Goal: Task Accomplishment & Management: Complete application form

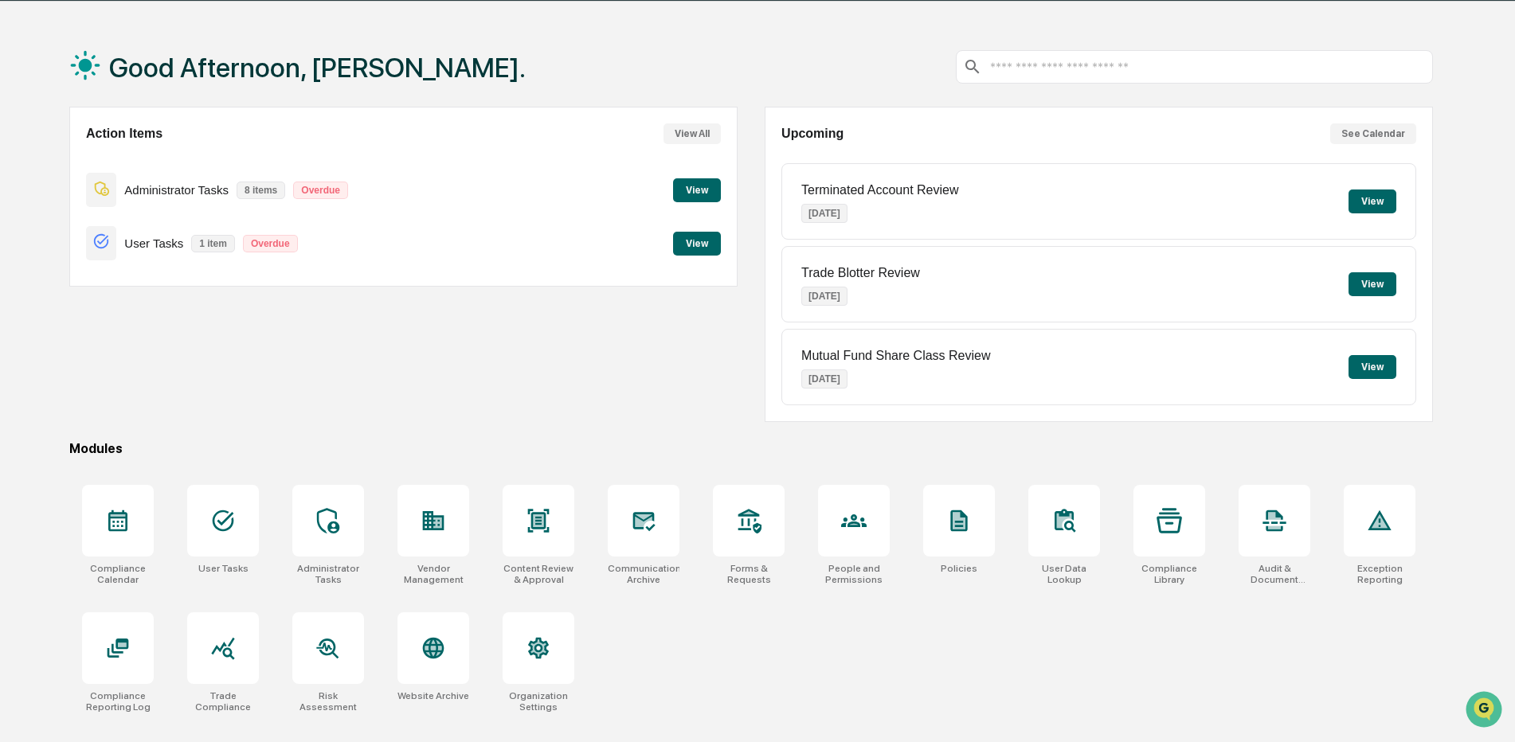
scroll to position [76, 0]
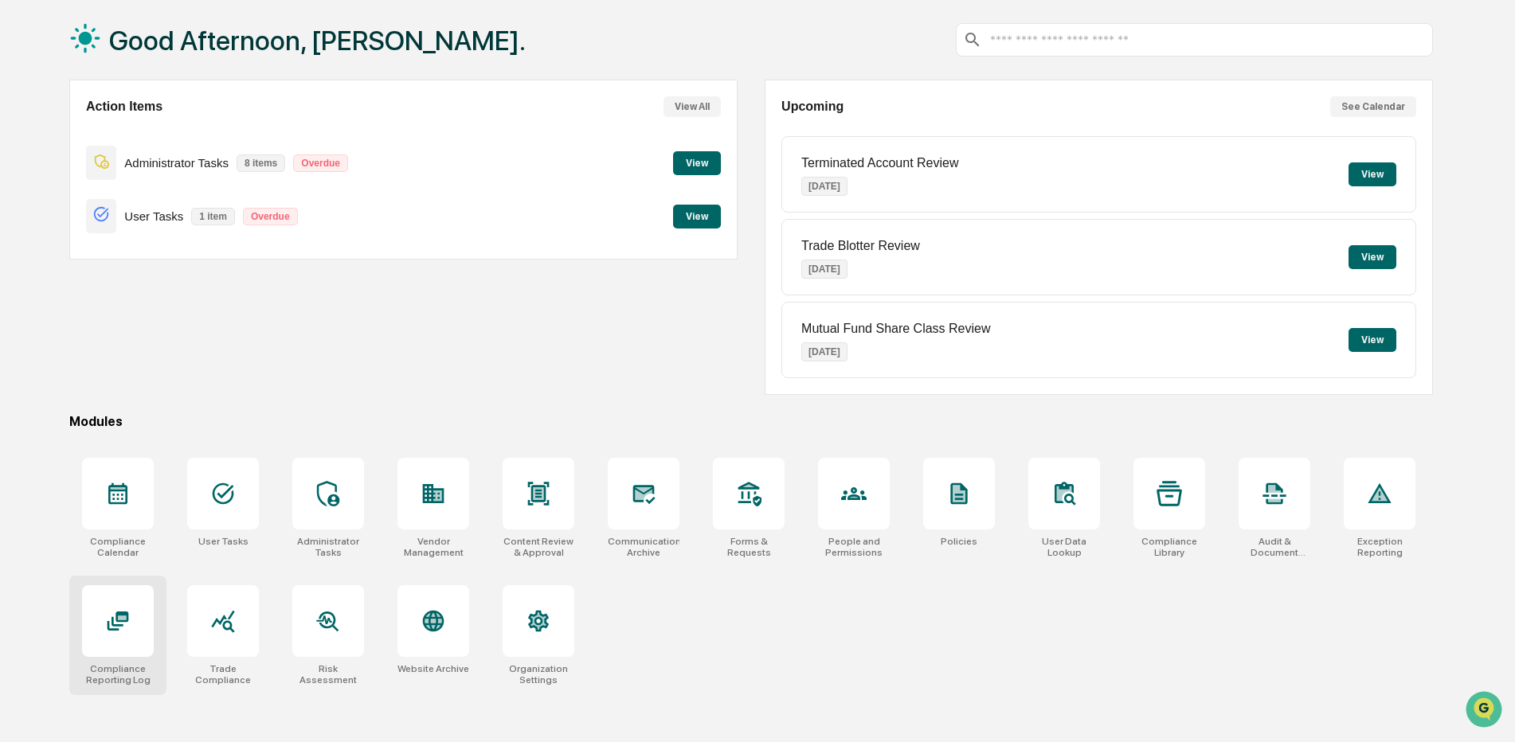
click at [132, 613] on div at bounding box center [118, 621] width 72 height 72
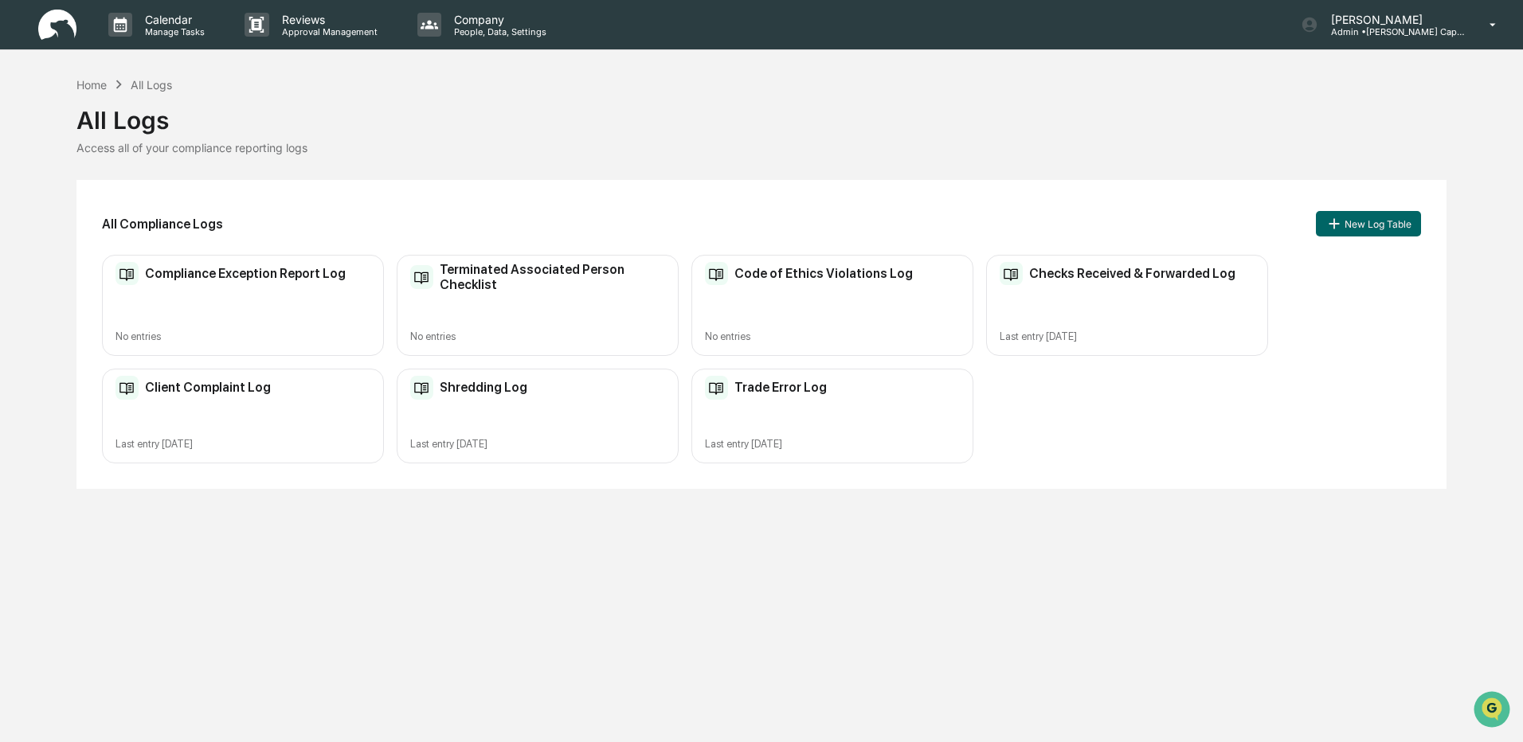
click at [1074, 294] on div "Checks Received & Forwarded Log Last entry [DATE]" at bounding box center [1127, 305] width 282 height 101
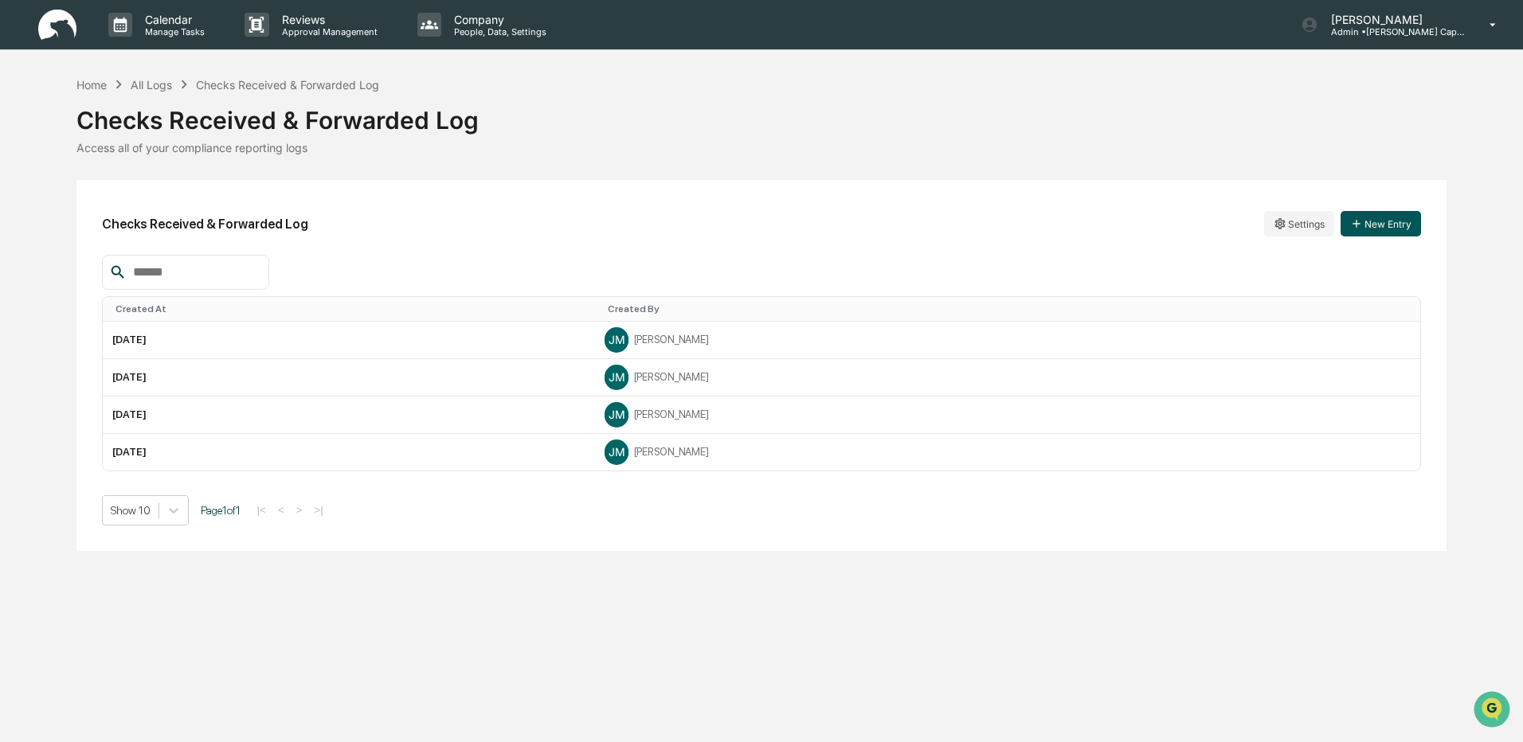
click at [1383, 230] on button "New Entry" at bounding box center [1380, 223] width 80 height 25
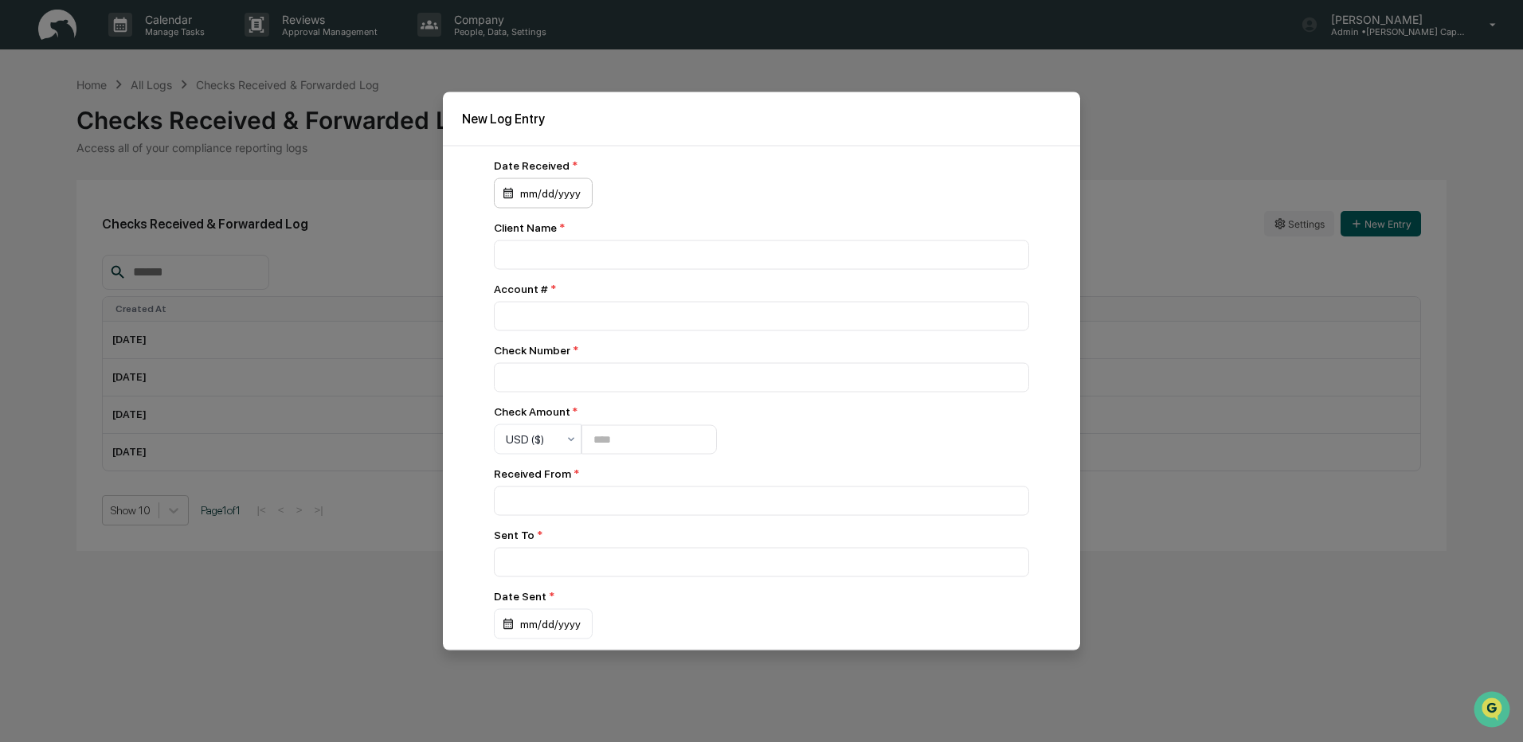
click at [538, 205] on div "mm/dd/yyyy" at bounding box center [543, 193] width 99 height 30
click at [554, 351] on button "15" at bounding box center [557, 360] width 29 height 29
click at [544, 260] on input at bounding box center [761, 255] width 535 height 29
type input "**********"
type input "****"
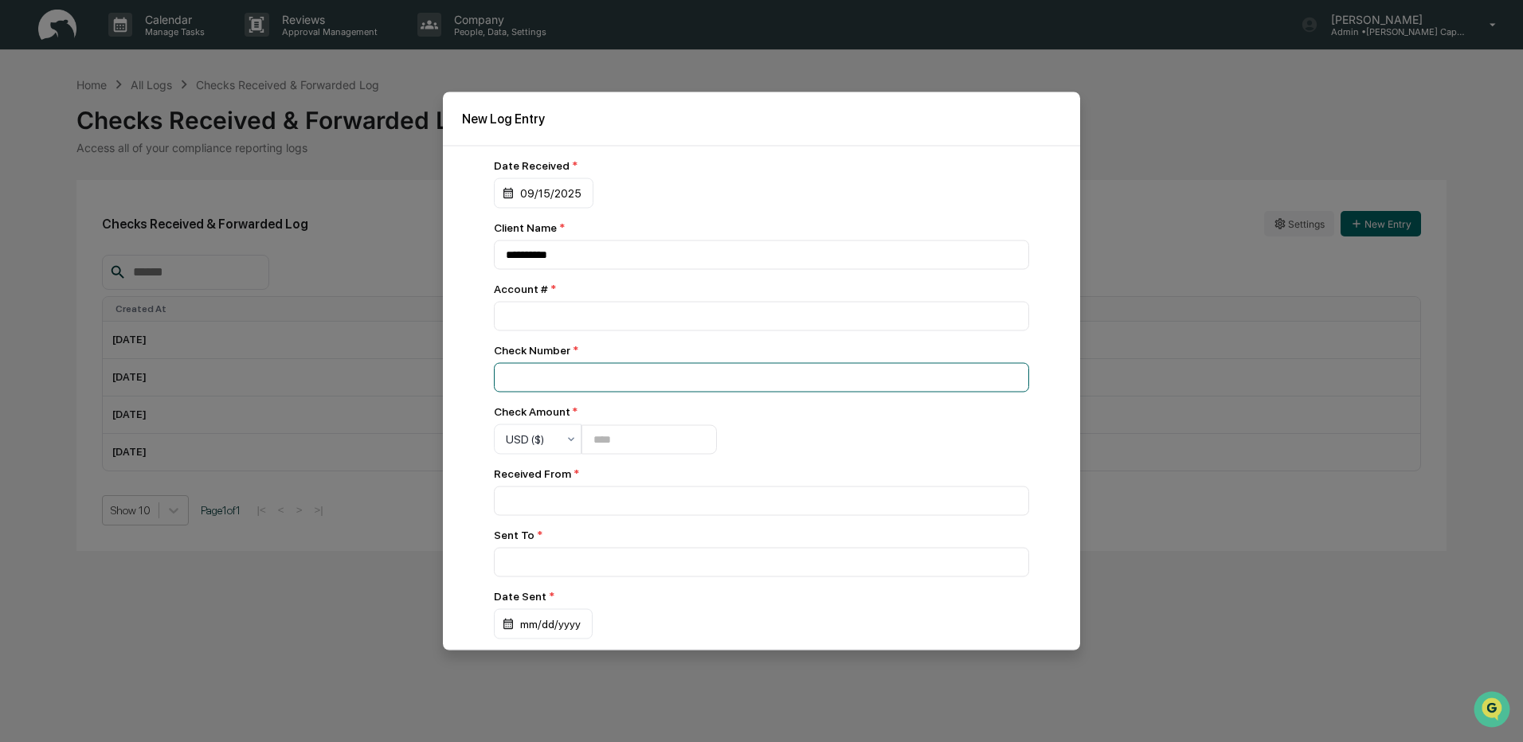
click at [504, 382] on input at bounding box center [761, 377] width 535 height 29
type input "**********"
type input "*********"
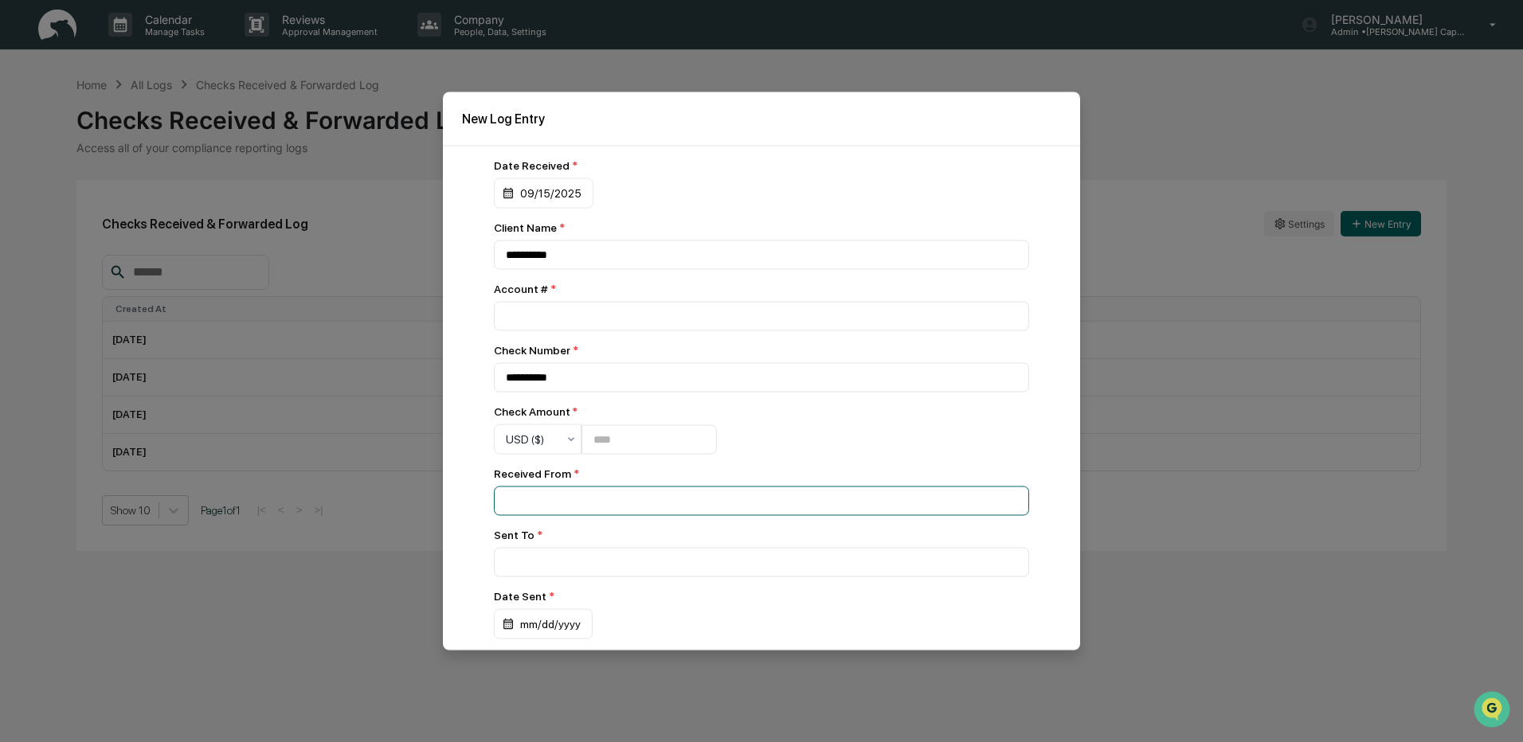
click at [533, 503] on input at bounding box center [761, 501] width 535 height 29
type input "**********"
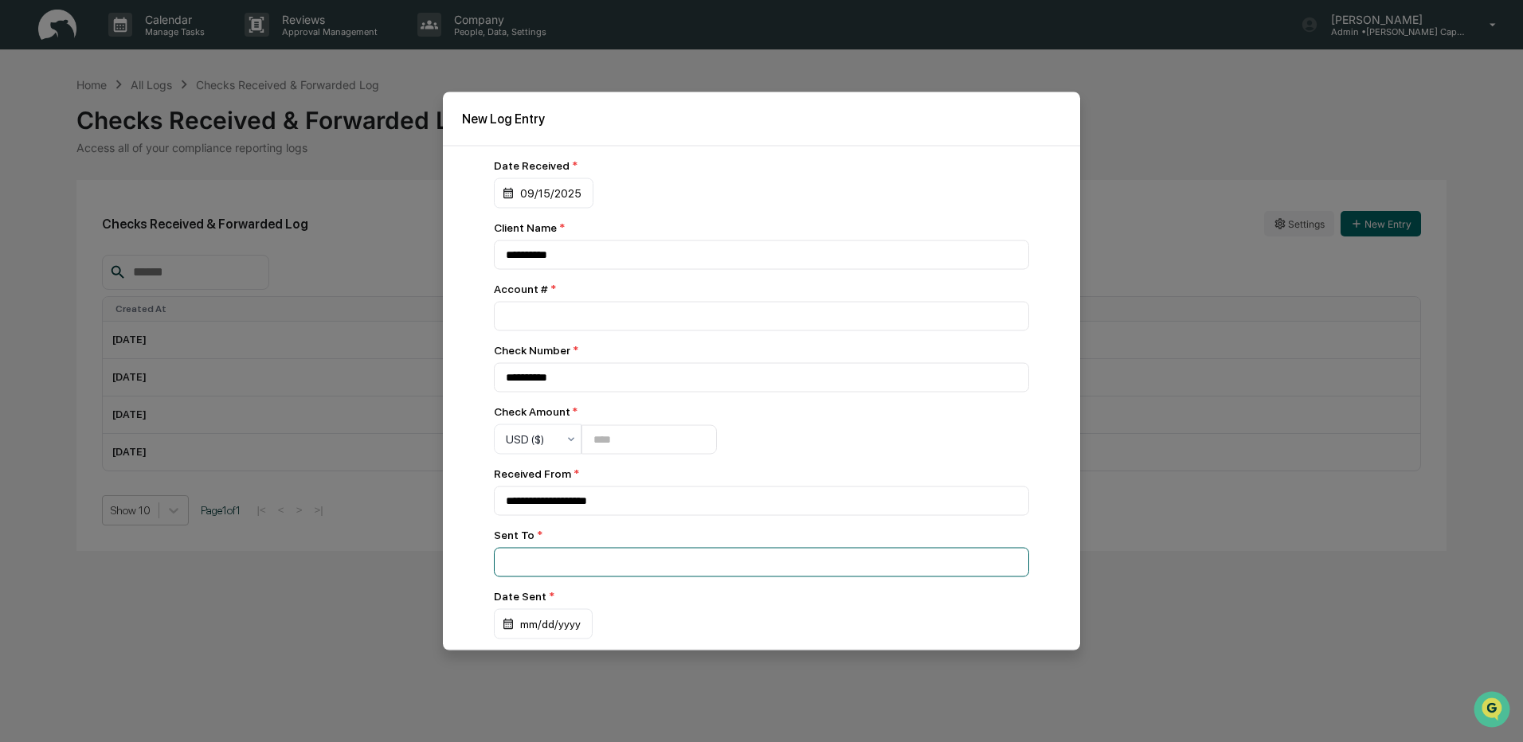
click at [547, 558] on input at bounding box center [761, 562] width 535 height 29
type input "**********"
click at [523, 630] on div "mm/dd/yyyy" at bounding box center [543, 624] width 99 height 30
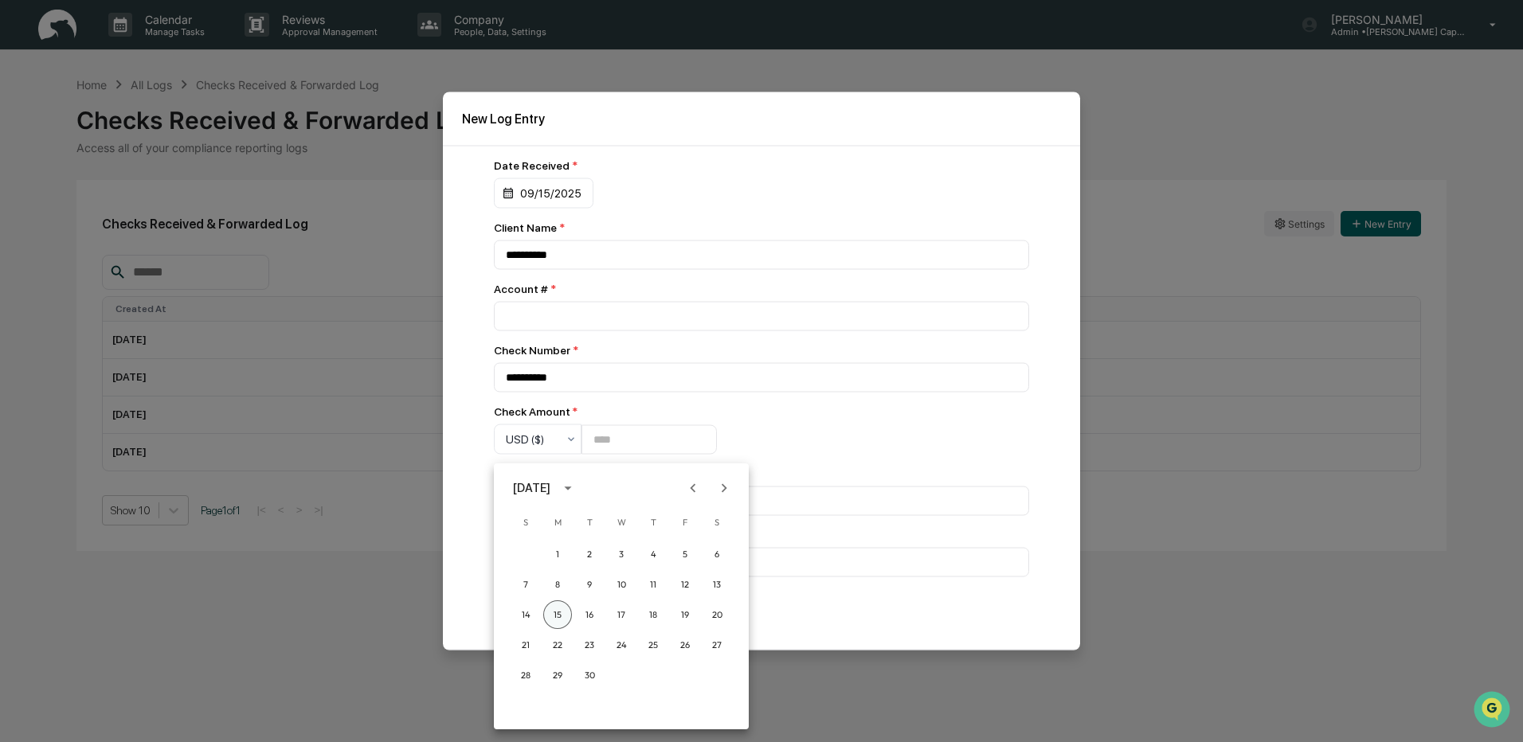
click at [550, 612] on button "15" at bounding box center [557, 615] width 29 height 29
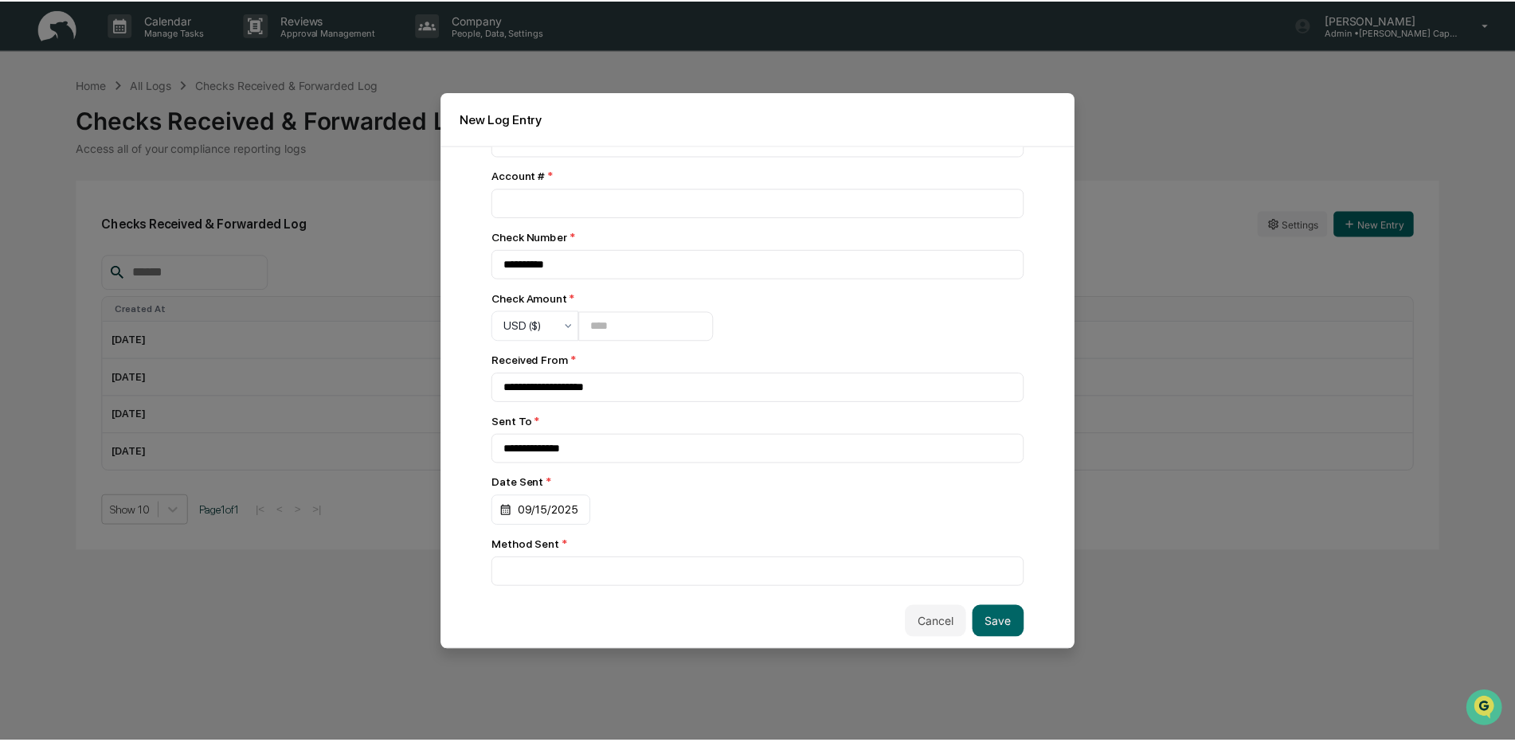
scroll to position [119, 0]
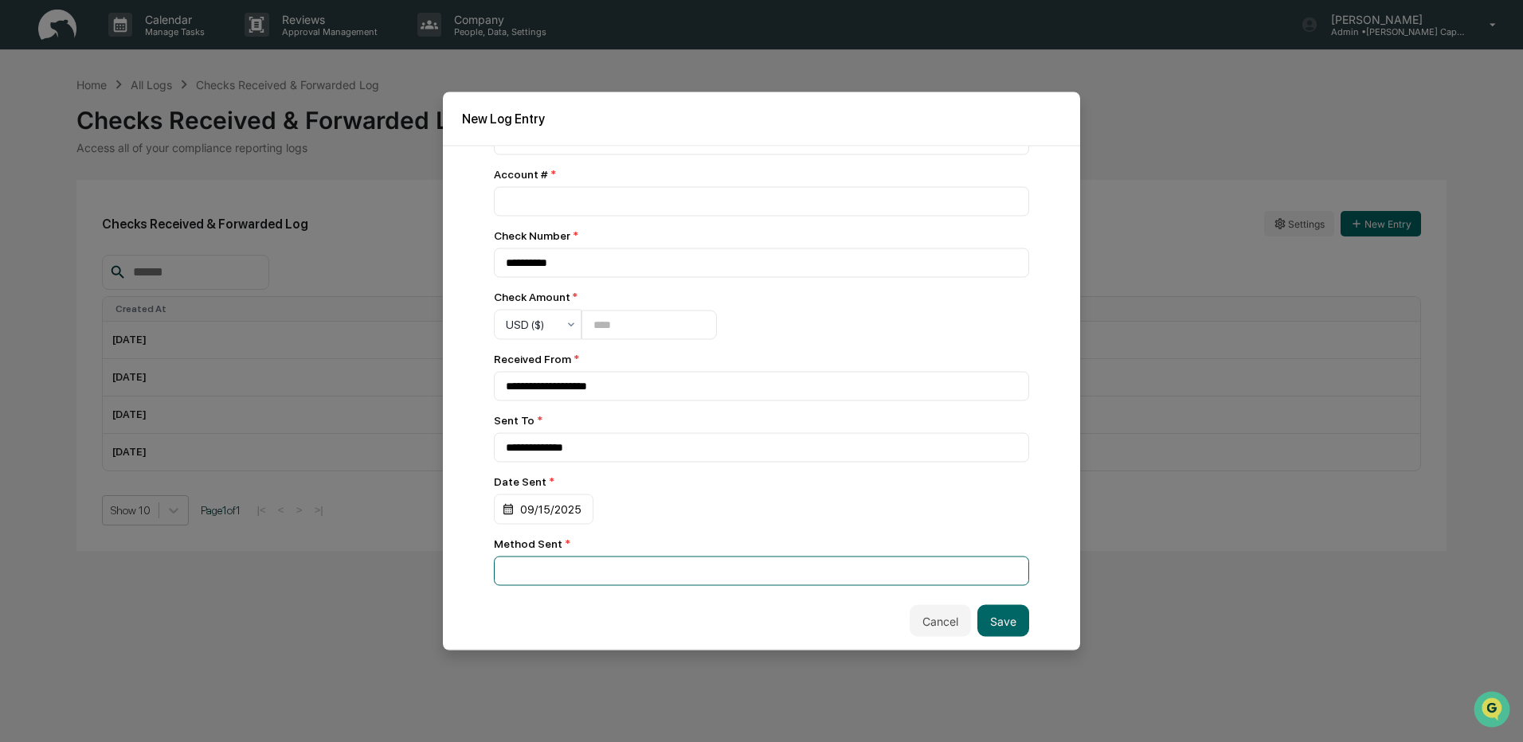
click at [547, 569] on input at bounding box center [761, 571] width 535 height 29
type input "*"
drag, startPoint x: 653, startPoint y: 115, endPoint x: 428, endPoint y: 164, distance: 230.0
click at [428, 164] on body "**********" at bounding box center [761, 371] width 1523 height 742
click at [593, 583] on input "**********" at bounding box center [761, 571] width 535 height 29
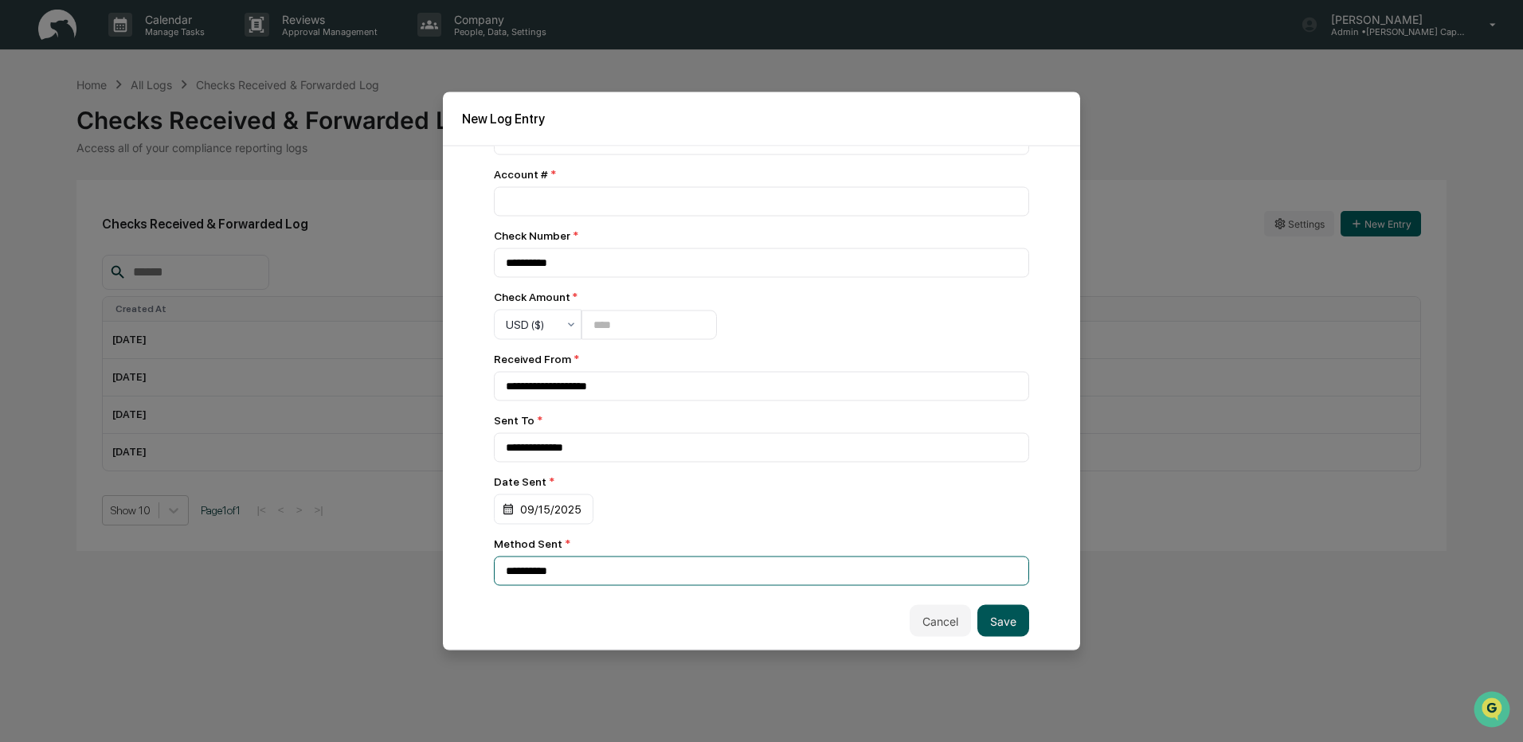
type input "**********"
click at [994, 615] on button "Save" at bounding box center [1003, 621] width 52 height 32
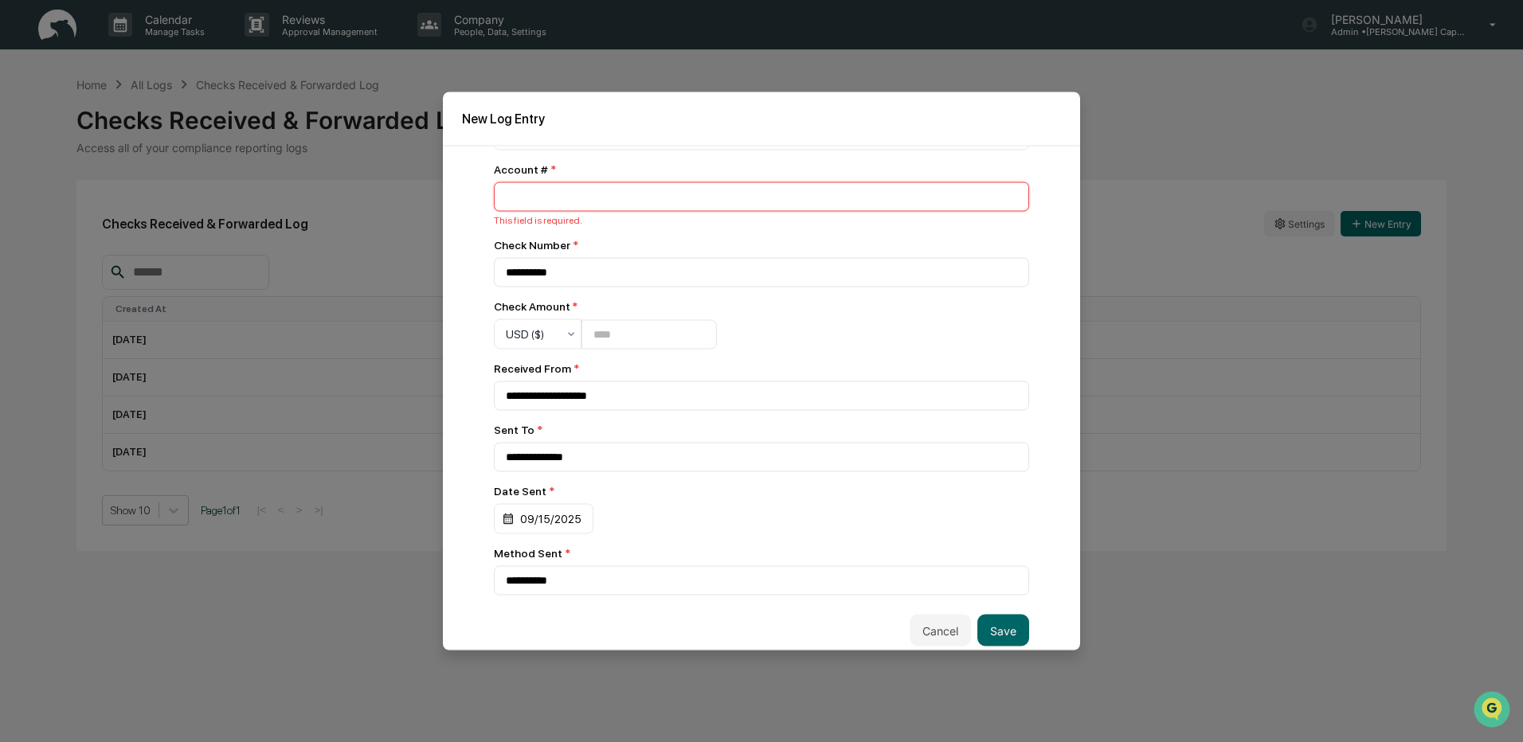
click at [582, 207] on input "number" at bounding box center [761, 196] width 535 height 29
click at [1006, 630] on button "Save" at bounding box center [1003, 631] width 52 height 32
click at [518, 197] on input "number" at bounding box center [761, 196] width 535 height 29
type input "****"
type input "********"
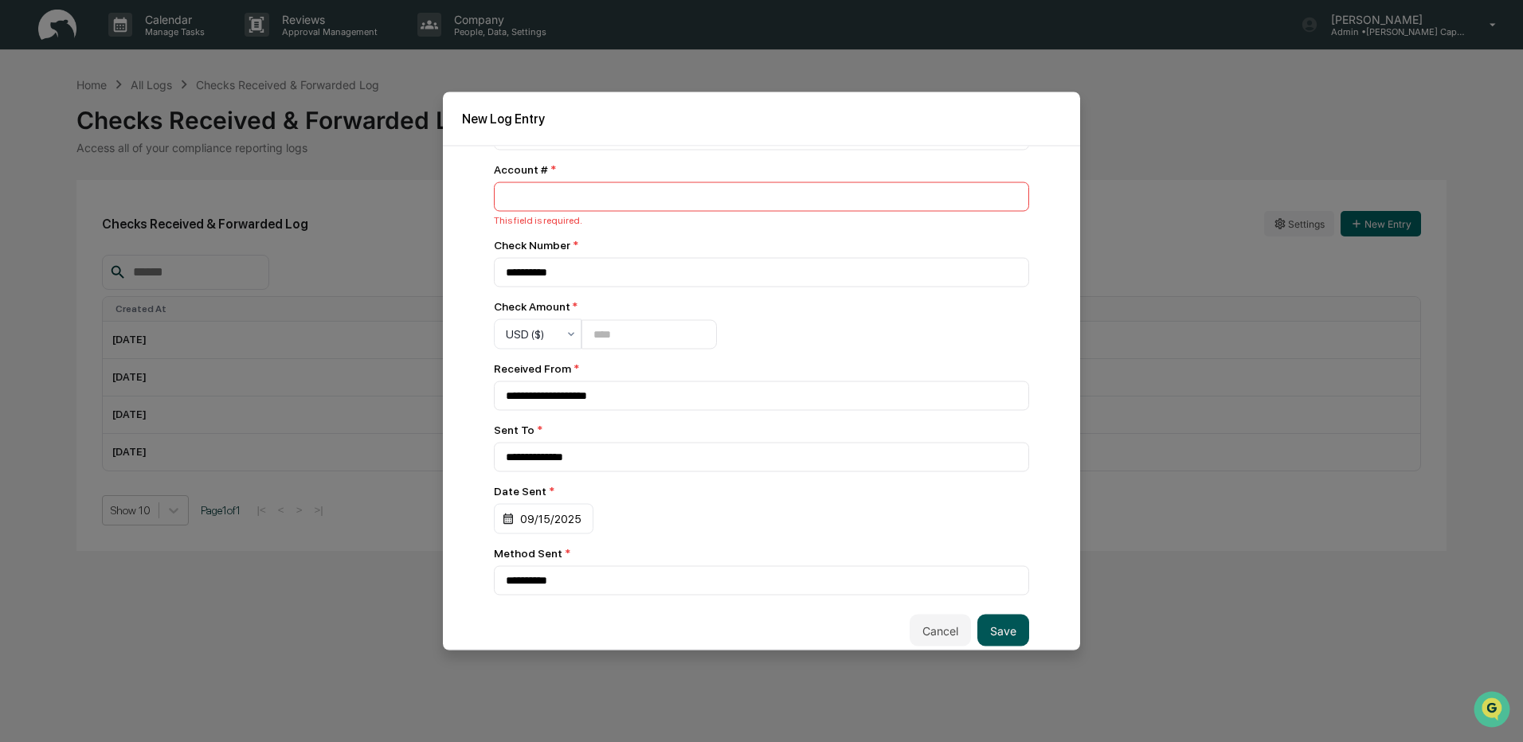
click at [1004, 640] on button "Save" at bounding box center [1003, 631] width 52 height 32
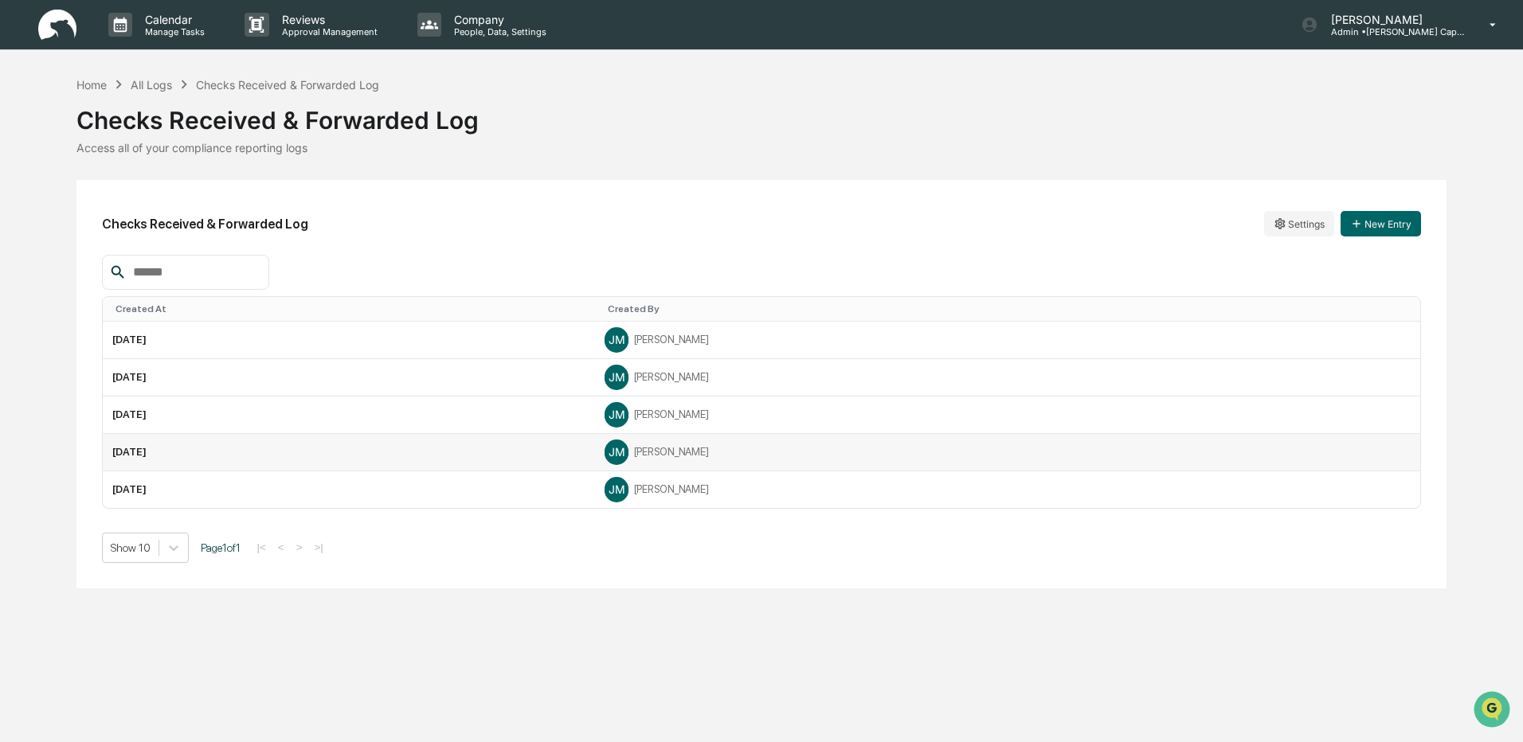
click at [135, 452] on td "[DATE]" at bounding box center [349, 452] width 493 height 37
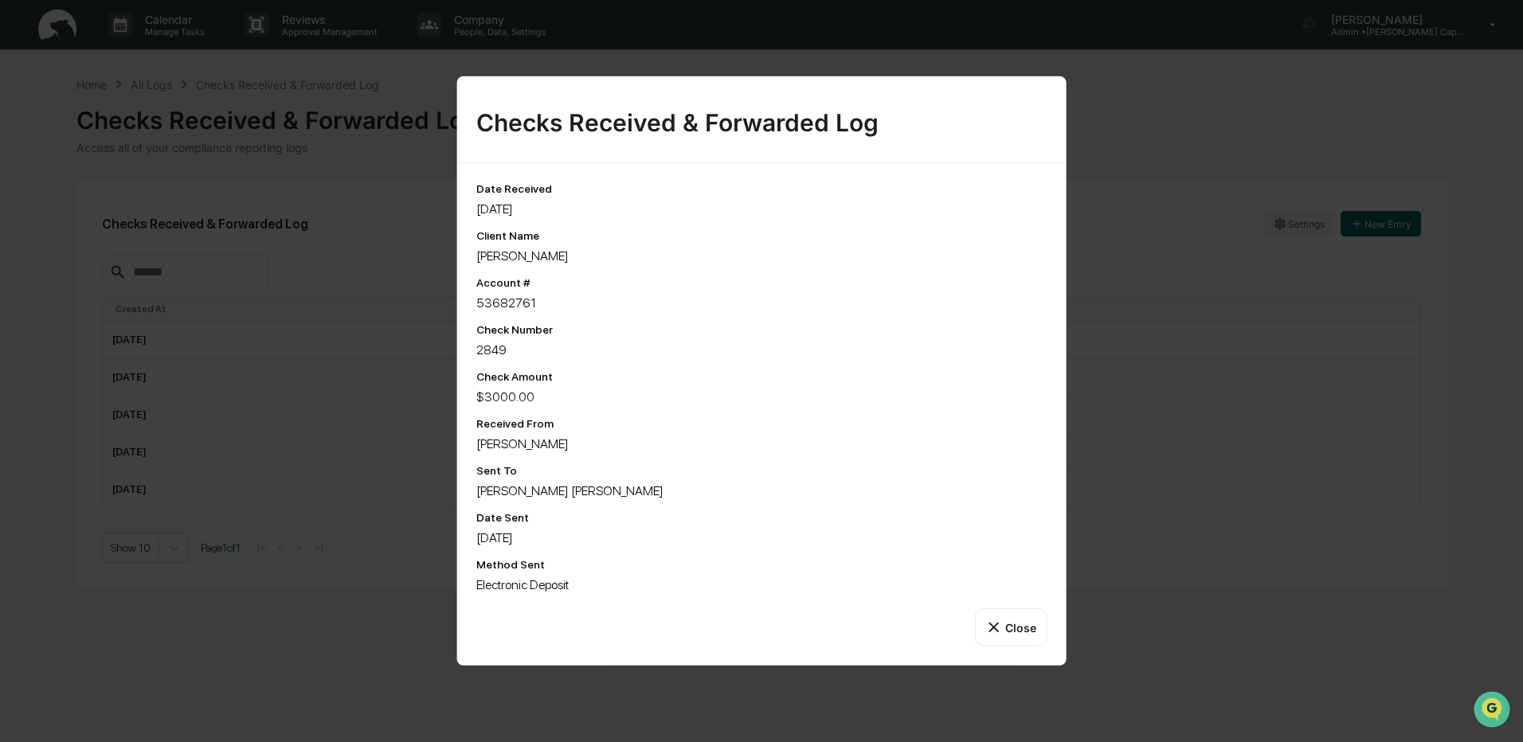
click at [1013, 625] on button "Close" at bounding box center [1010, 627] width 72 height 38
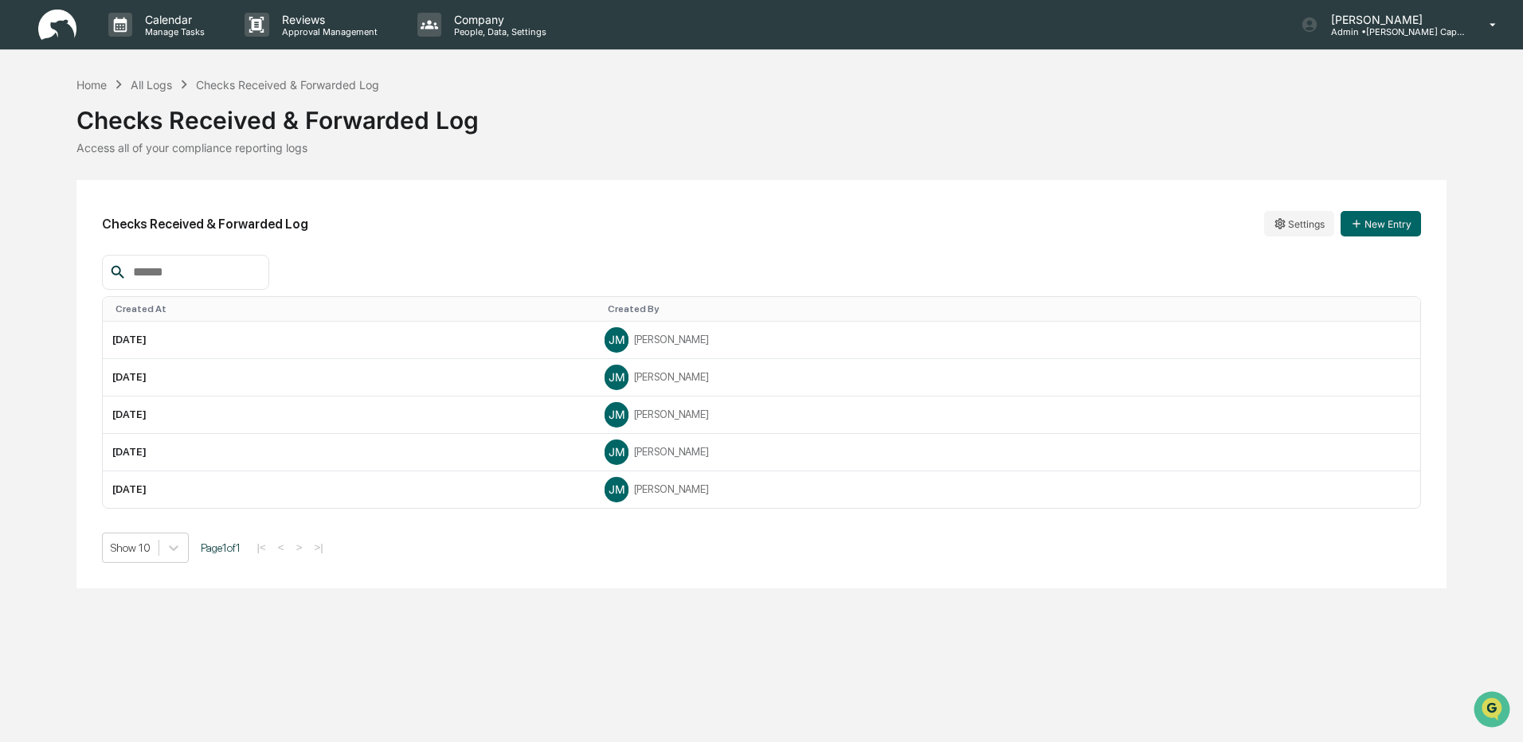
click at [60, 36] on img at bounding box center [57, 25] width 38 height 31
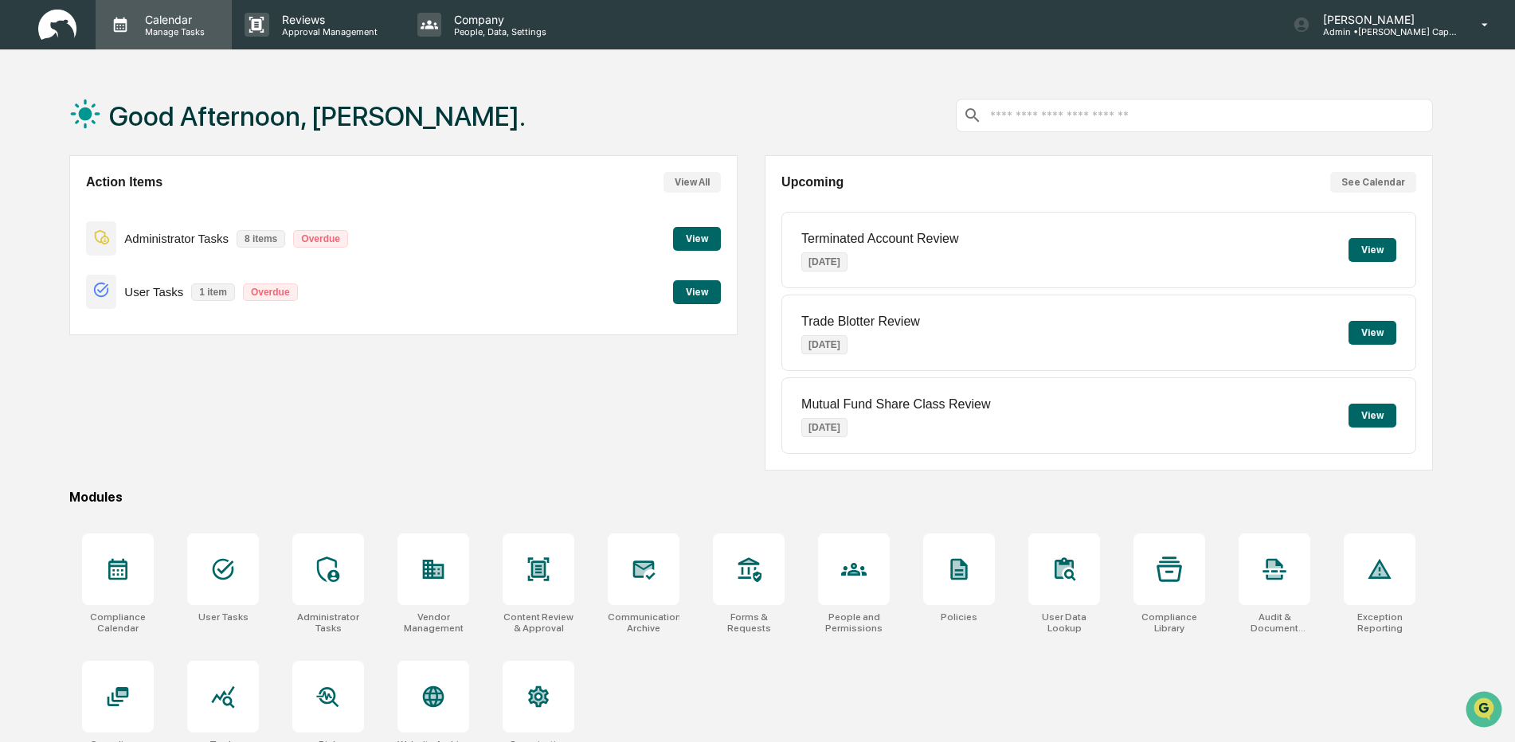
click at [166, 25] on p "Calendar" at bounding box center [172, 20] width 80 height 14
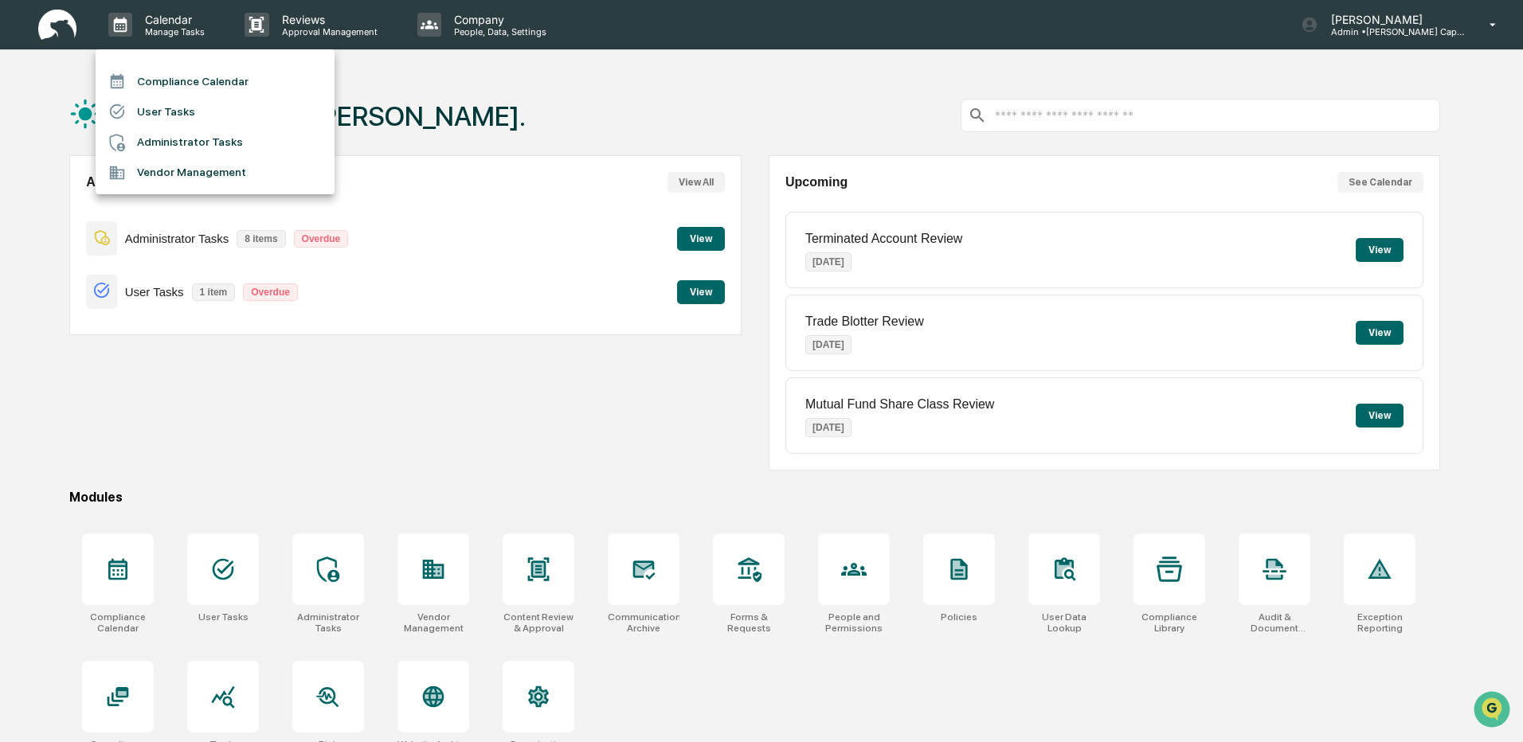
click at [419, 95] on div at bounding box center [761, 371] width 1523 height 742
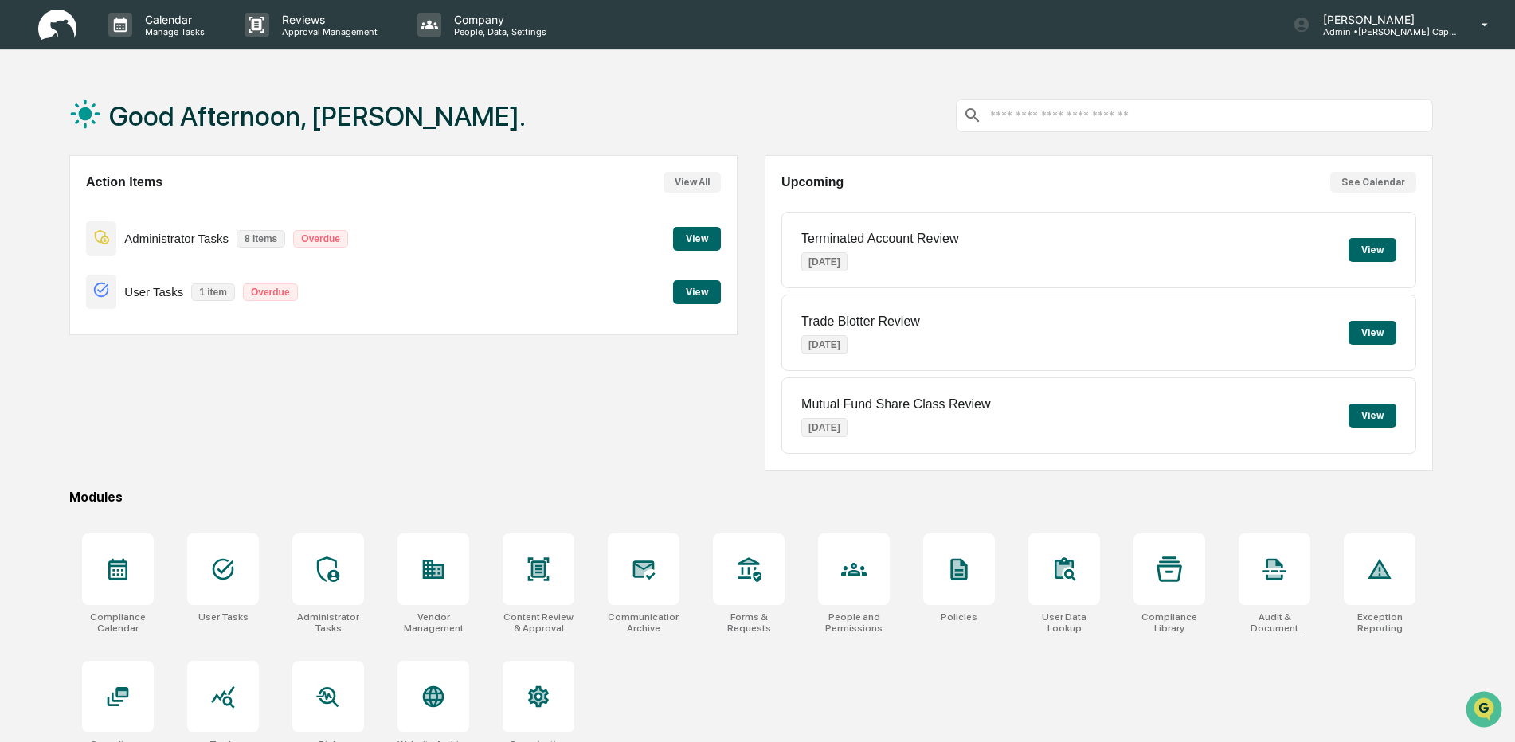
click at [691, 294] on button "View" at bounding box center [697, 292] width 48 height 24
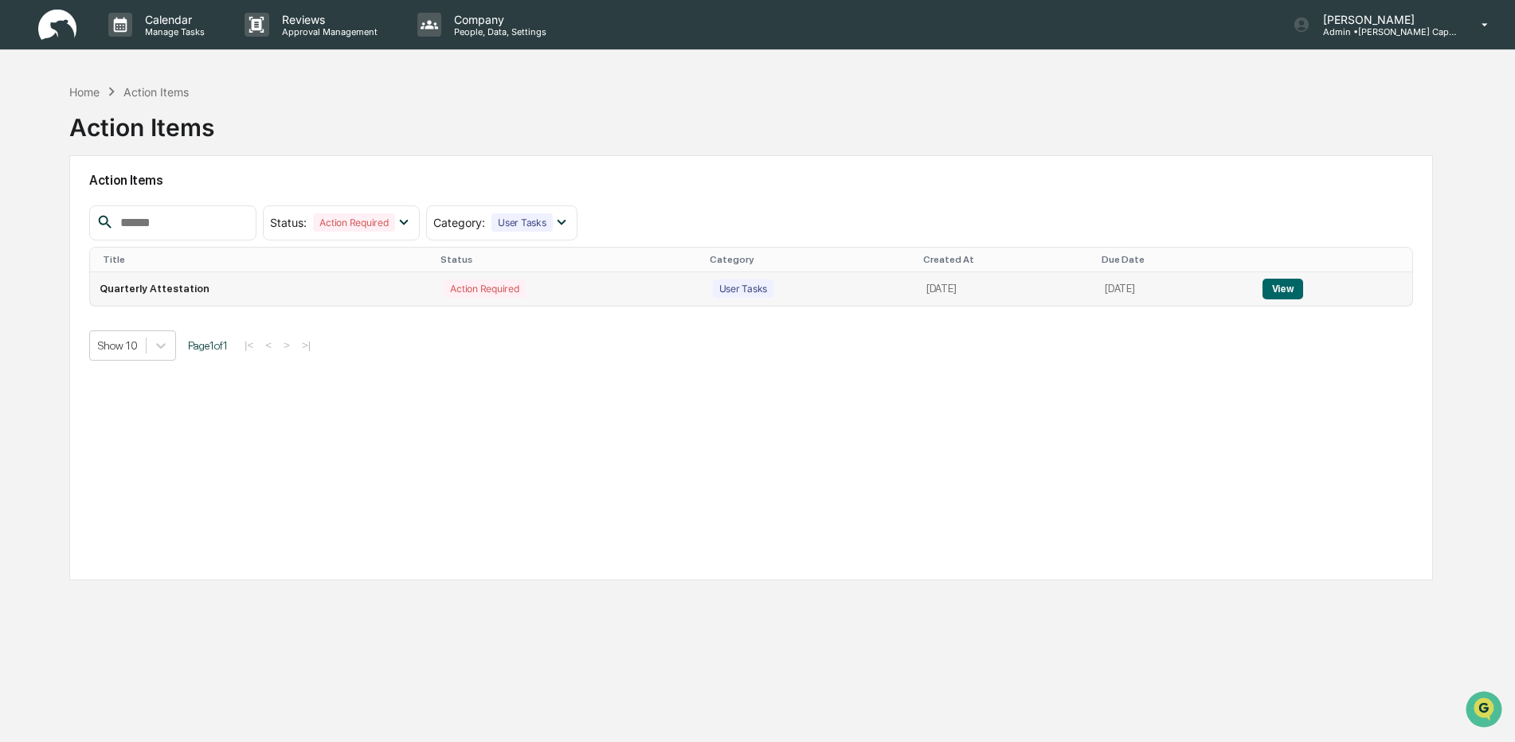
click at [1294, 286] on button "View" at bounding box center [1282, 289] width 41 height 21
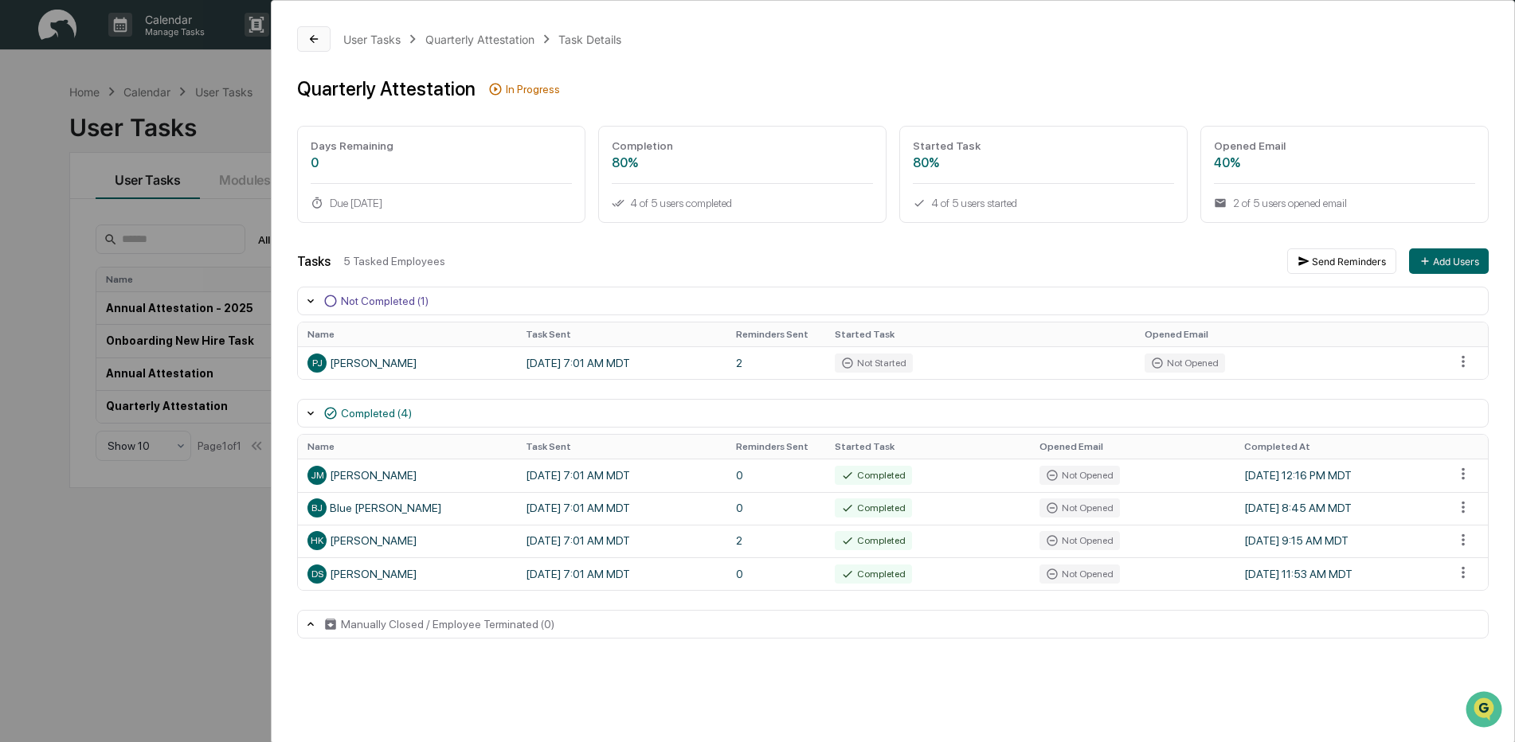
click at [323, 41] on button at bounding box center [313, 38] width 33 height 25
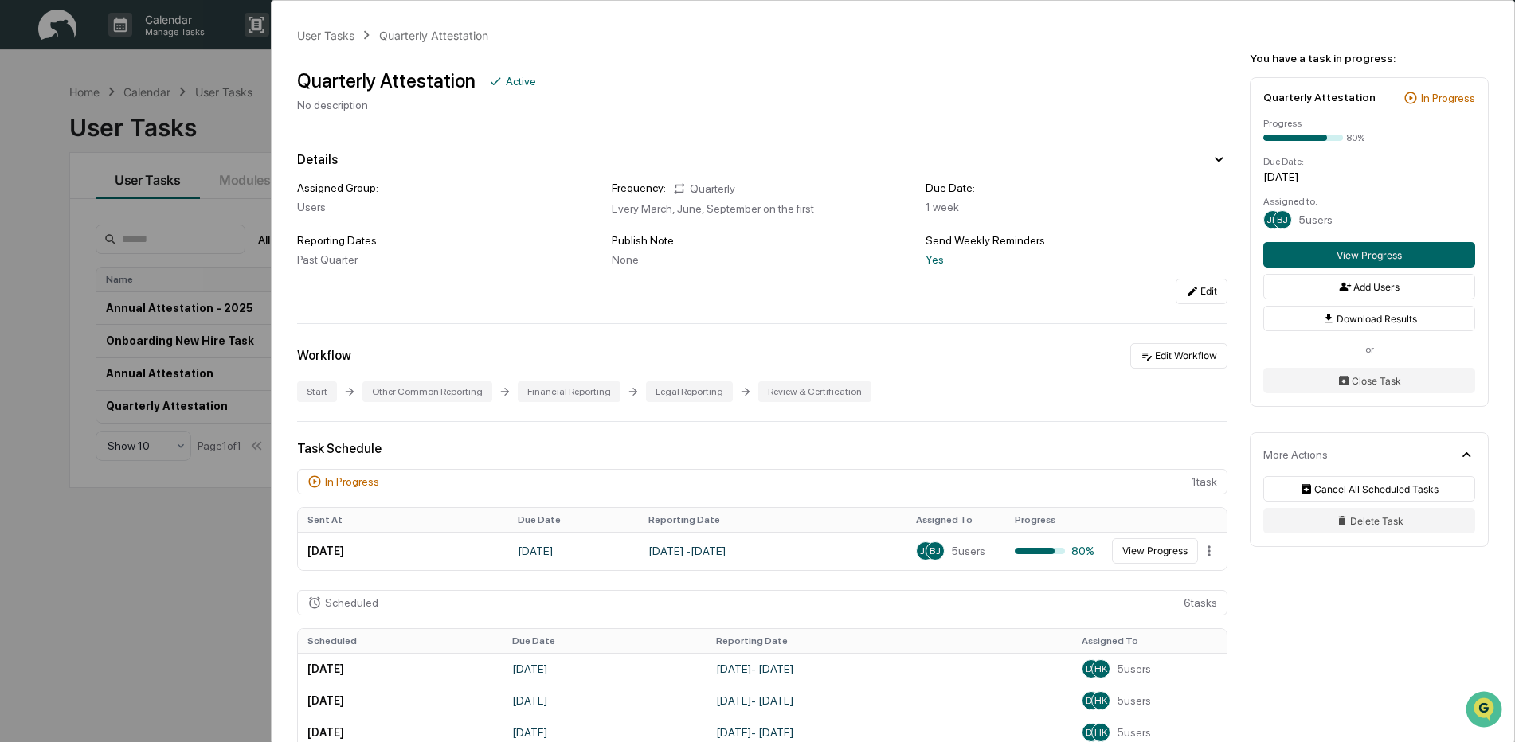
click at [218, 396] on div "User Tasks Quarterly Attestation Quarterly Attestation Active No description De…" at bounding box center [757, 371] width 1515 height 742
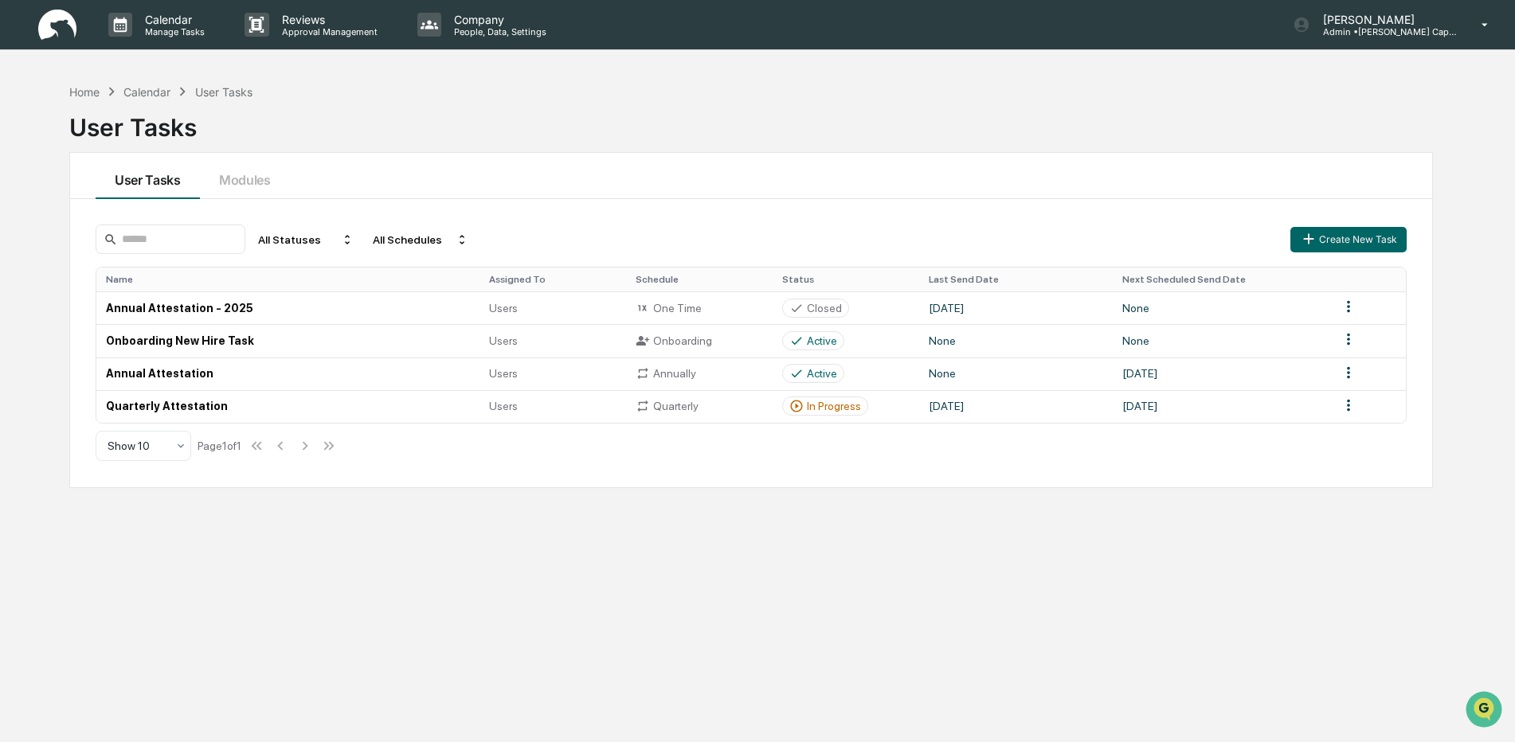
click at [55, 23] on img at bounding box center [57, 25] width 38 height 31
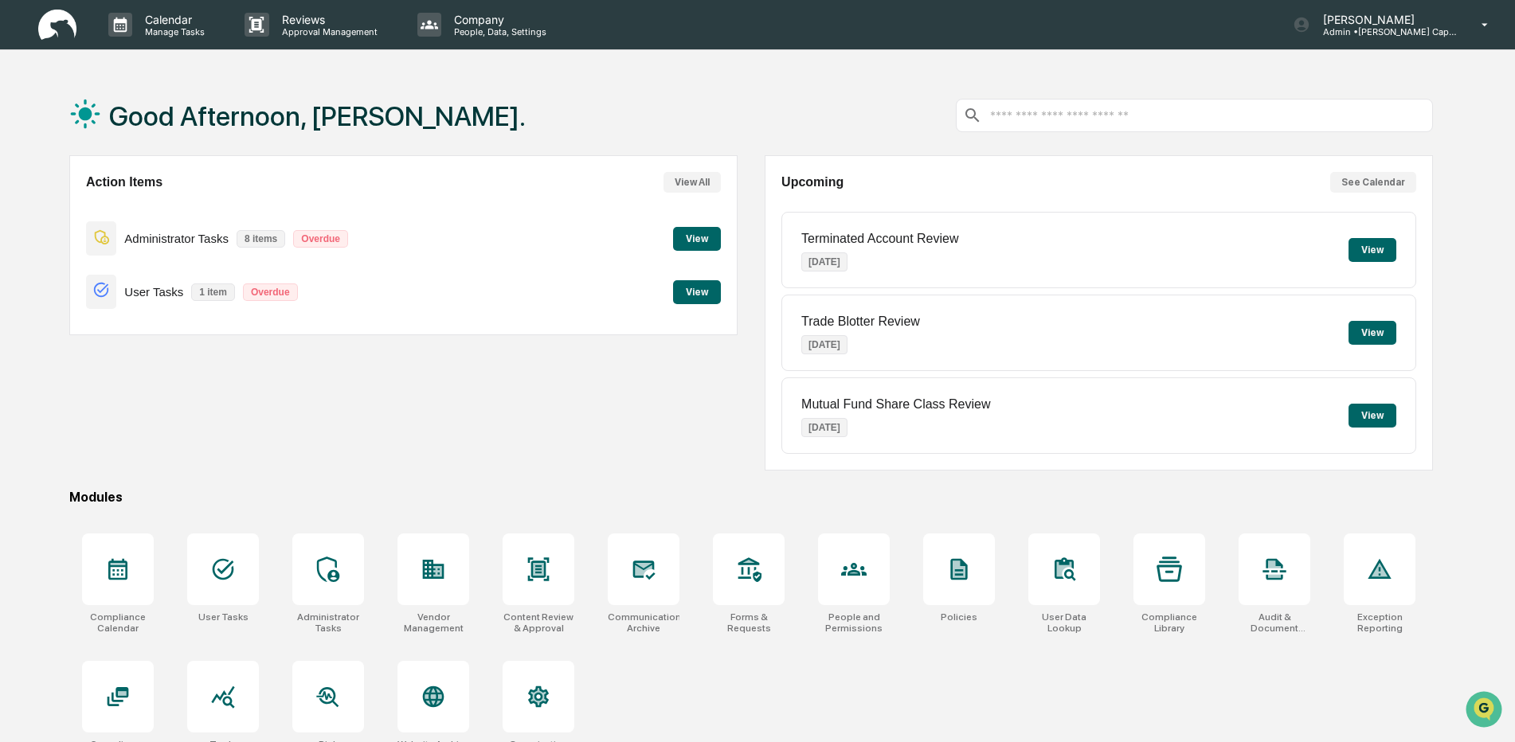
click at [680, 244] on button "View" at bounding box center [697, 239] width 48 height 24
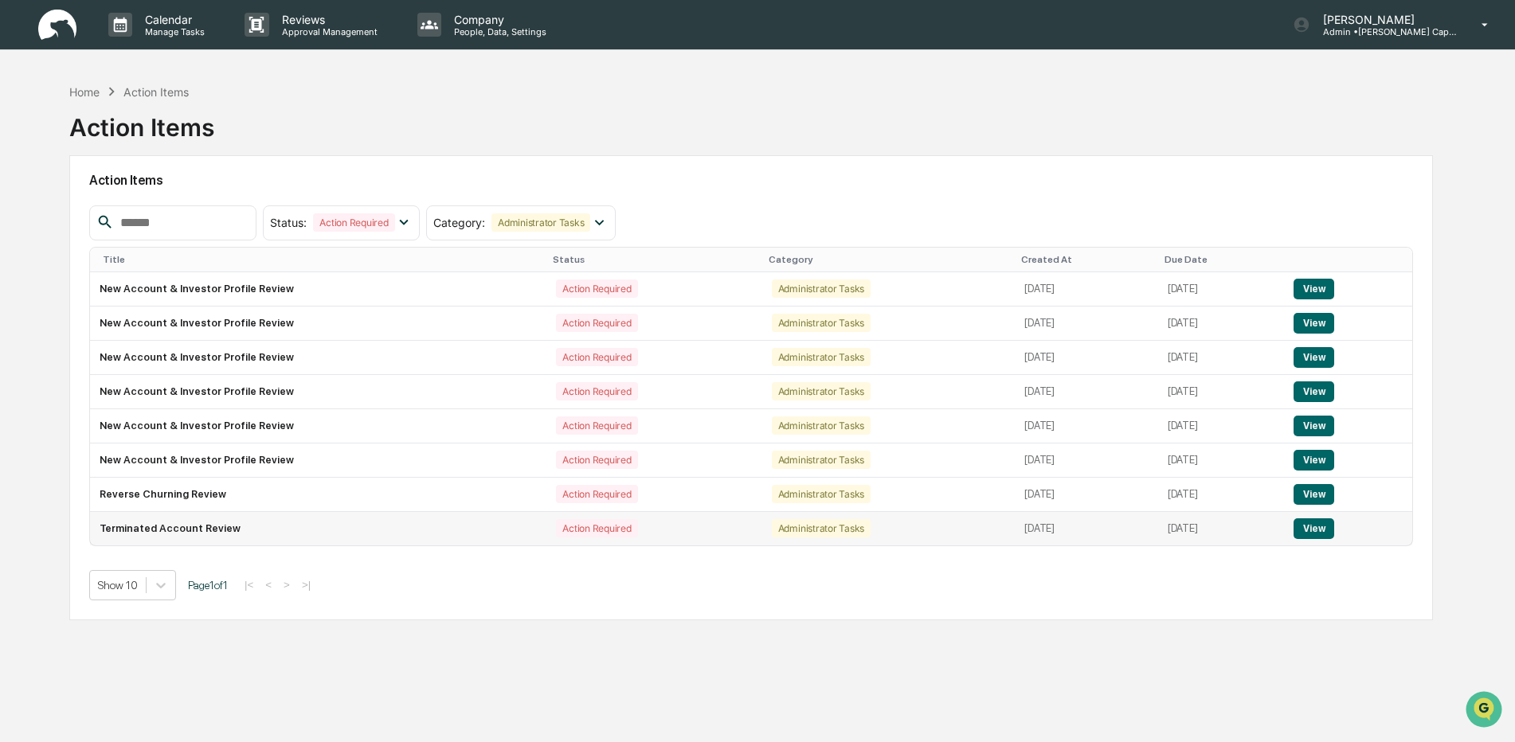
click at [1327, 530] on button "View" at bounding box center [1313, 528] width 41 height 21
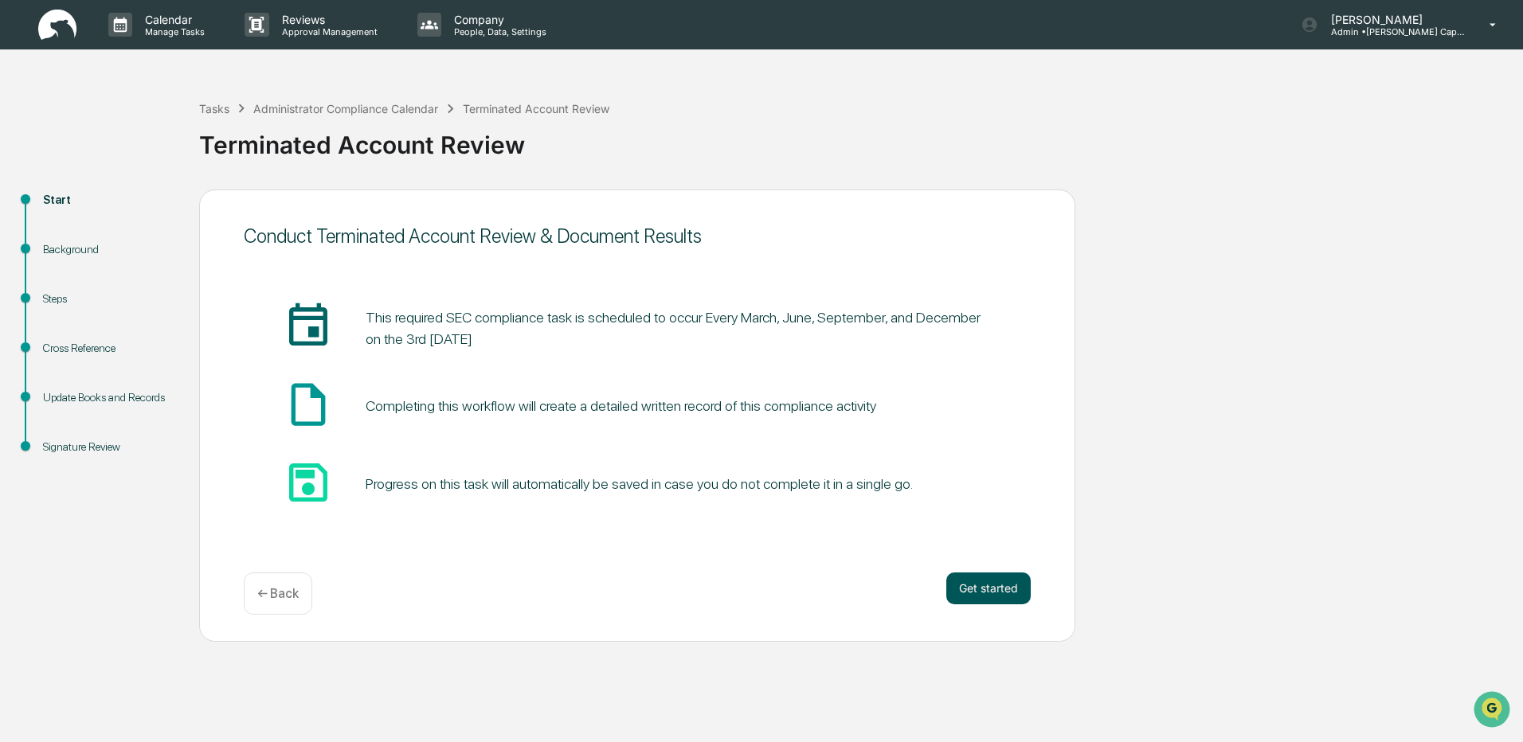
click at [975, 590] on button "Get started" at bounding box center [988, 589] width 84 height 32
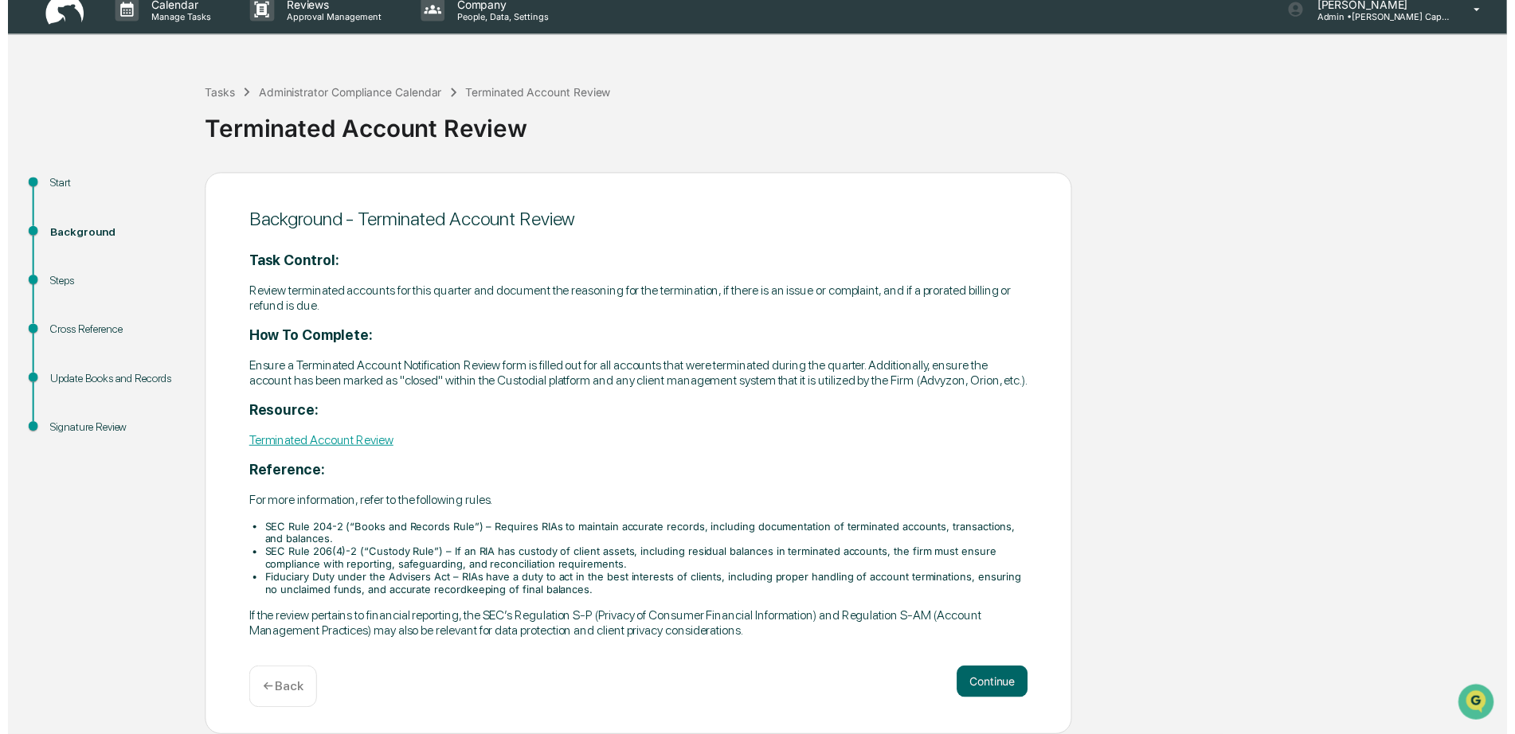
scroll to position [30, 0]
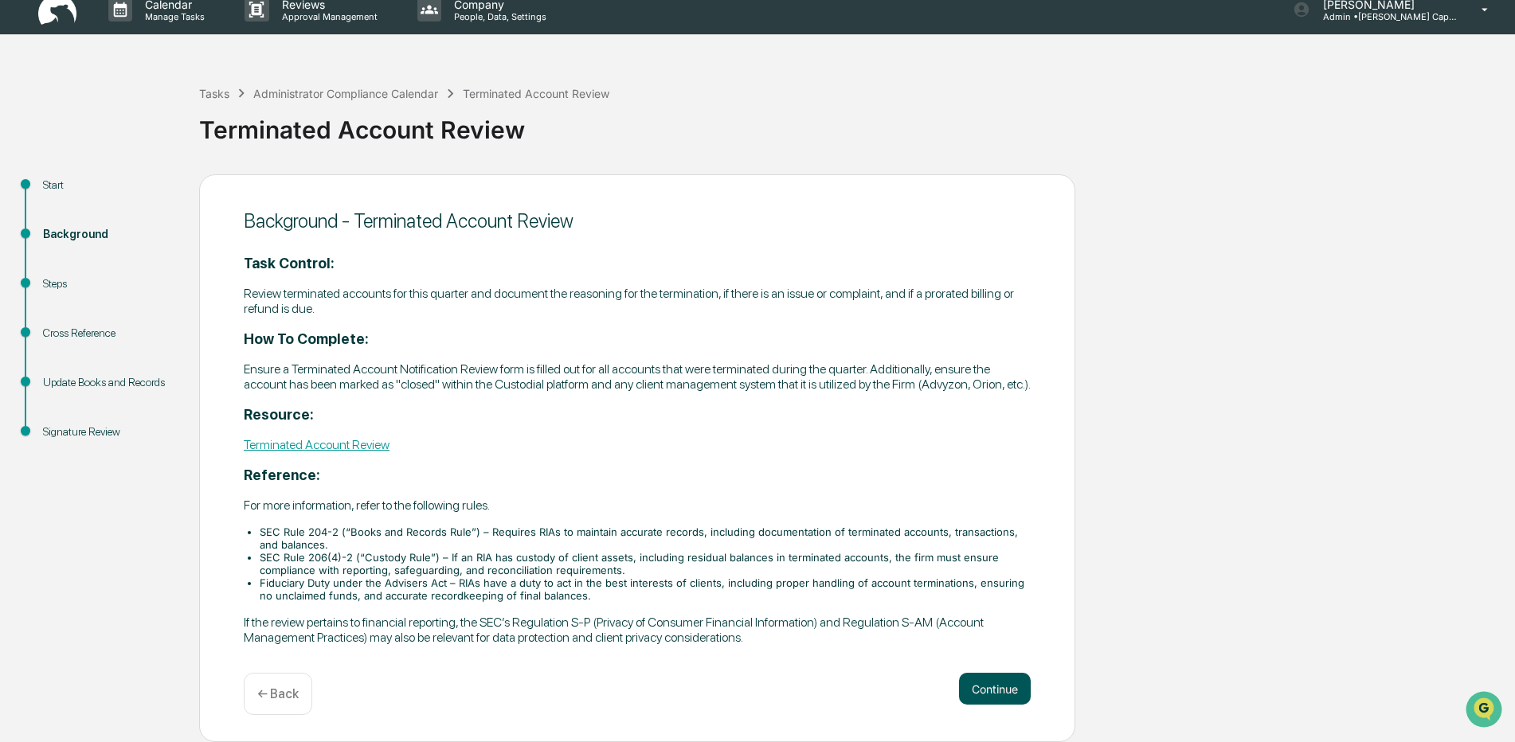
click at [986, 691] on button "Continue" at bounding box center [995, 689] width 72 height 32
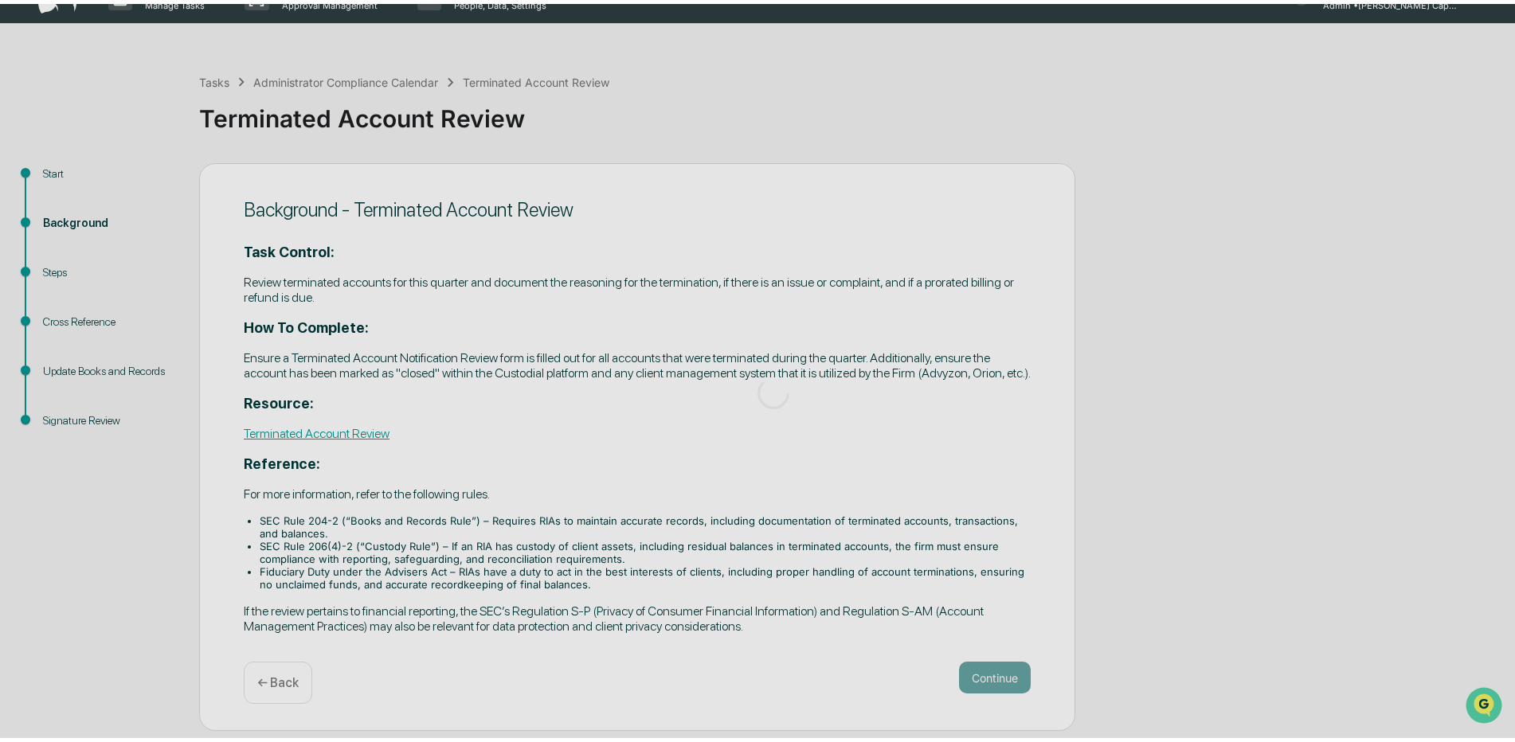
scroll to position [0, 0]
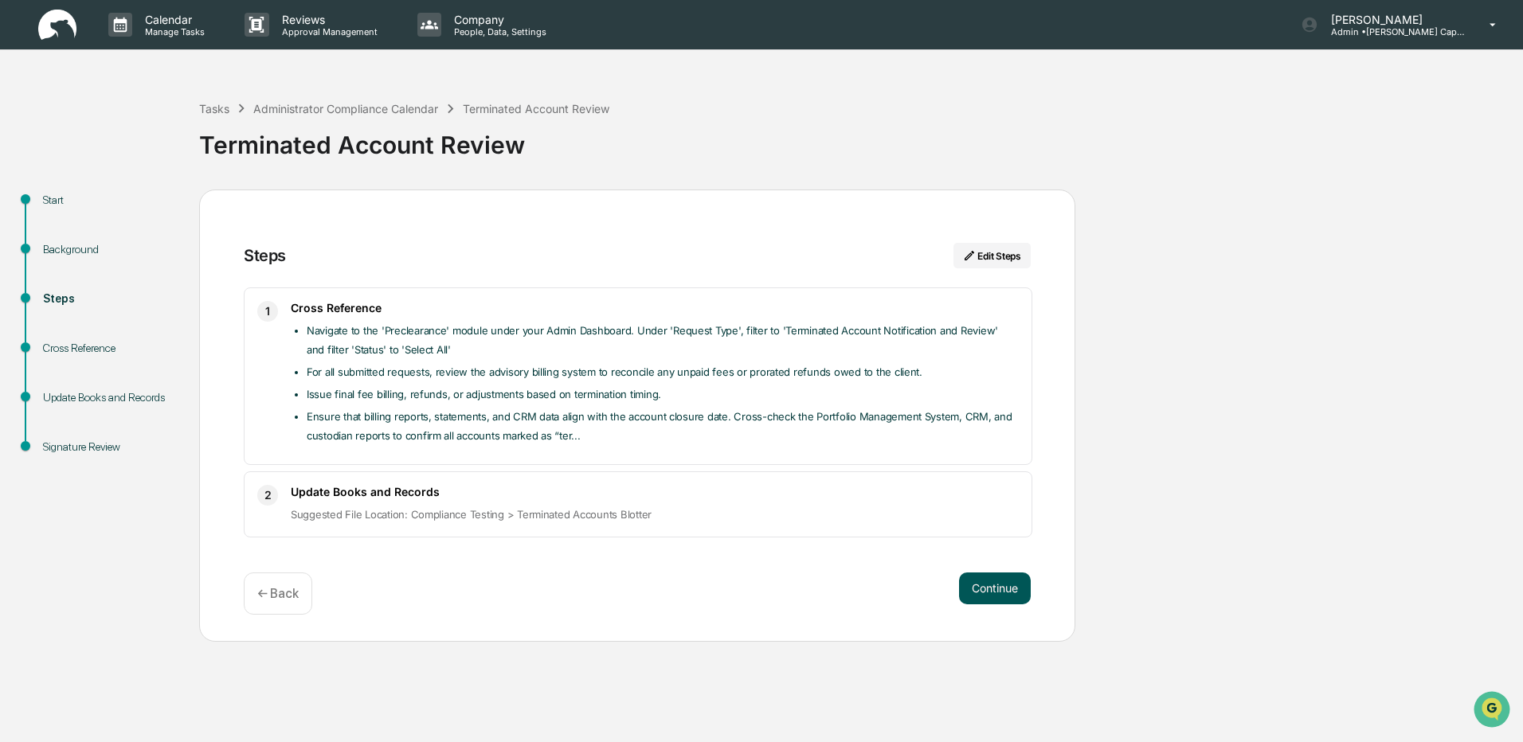
click at [985, 583] on button "Continue" at bounding box center [995, 589] width 72 height 32
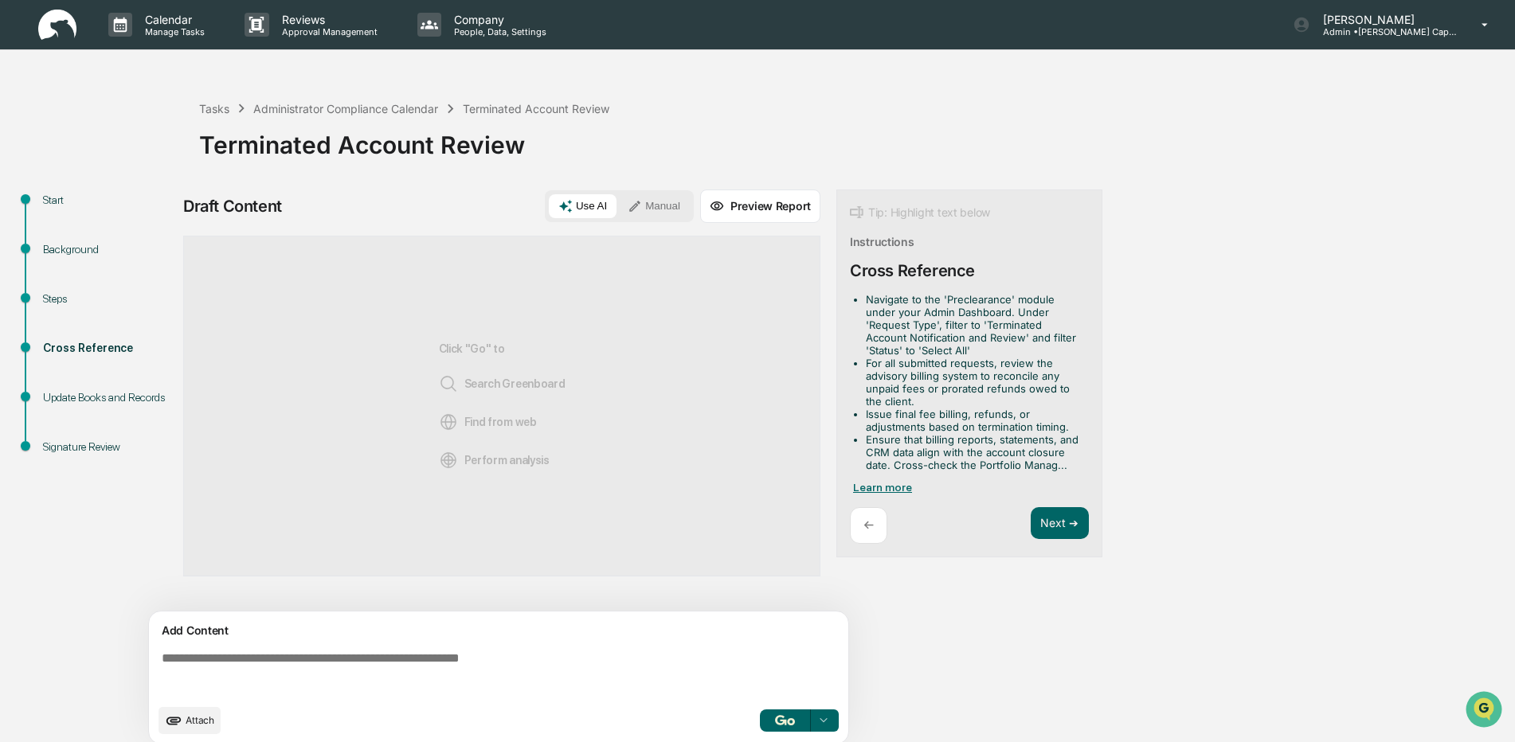
click at [888, 486] on span "Learn more" at bounding box center [882, 487] width 59 height 13
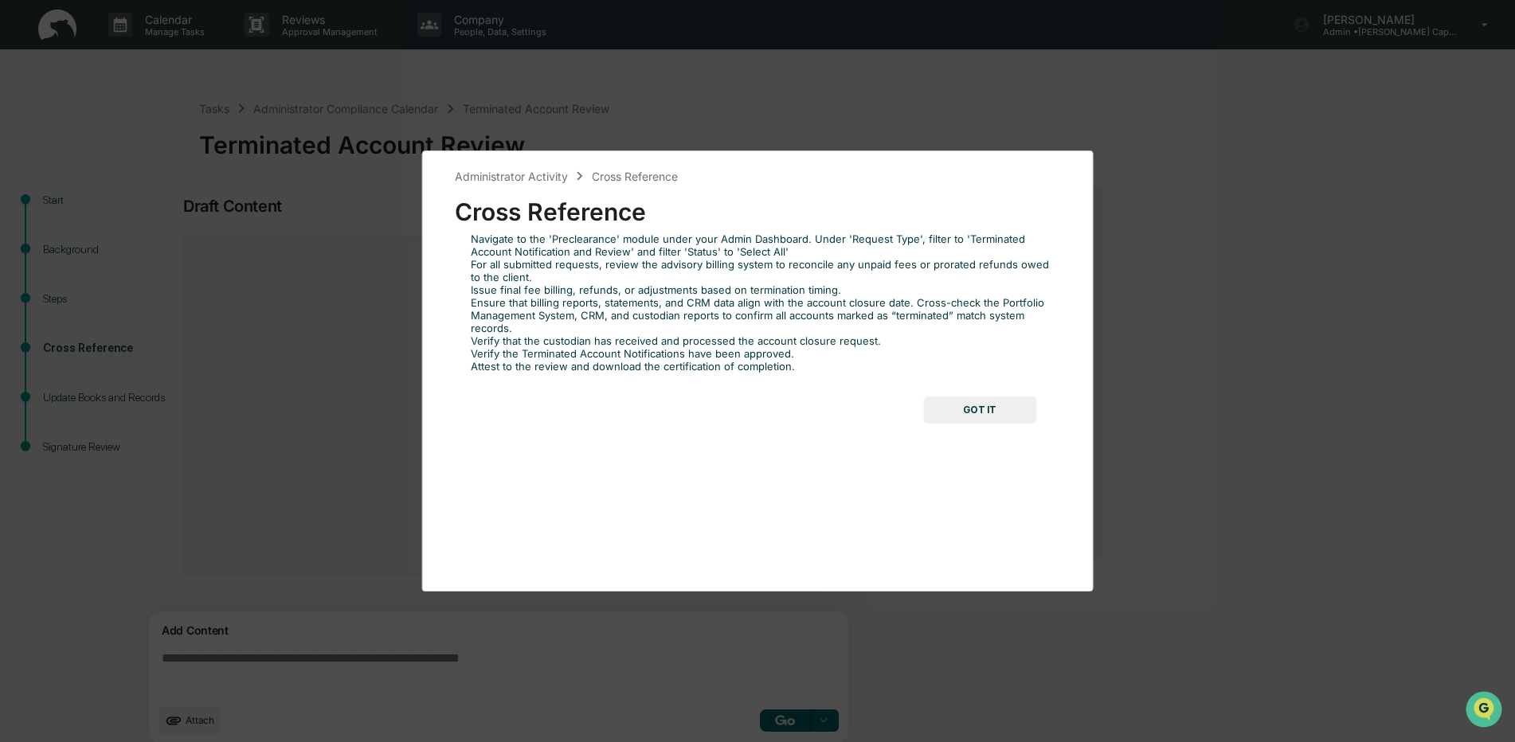
click at [991, 404] on button "GOT IT" at bounding box center [979, 410] width 113 height 27
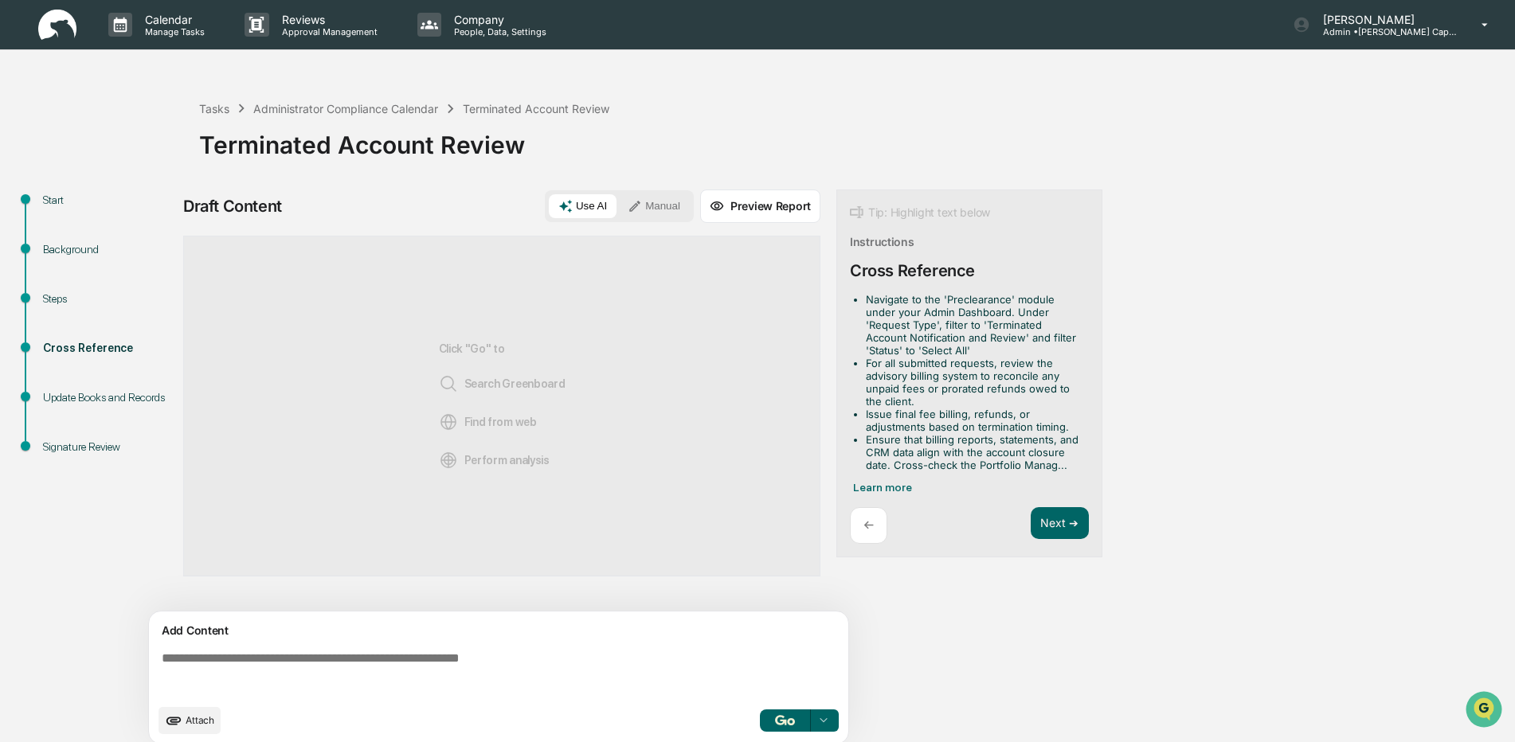
click at [646, 214] on button "Manual" at bounding box center [654, 206] width 72 height 24
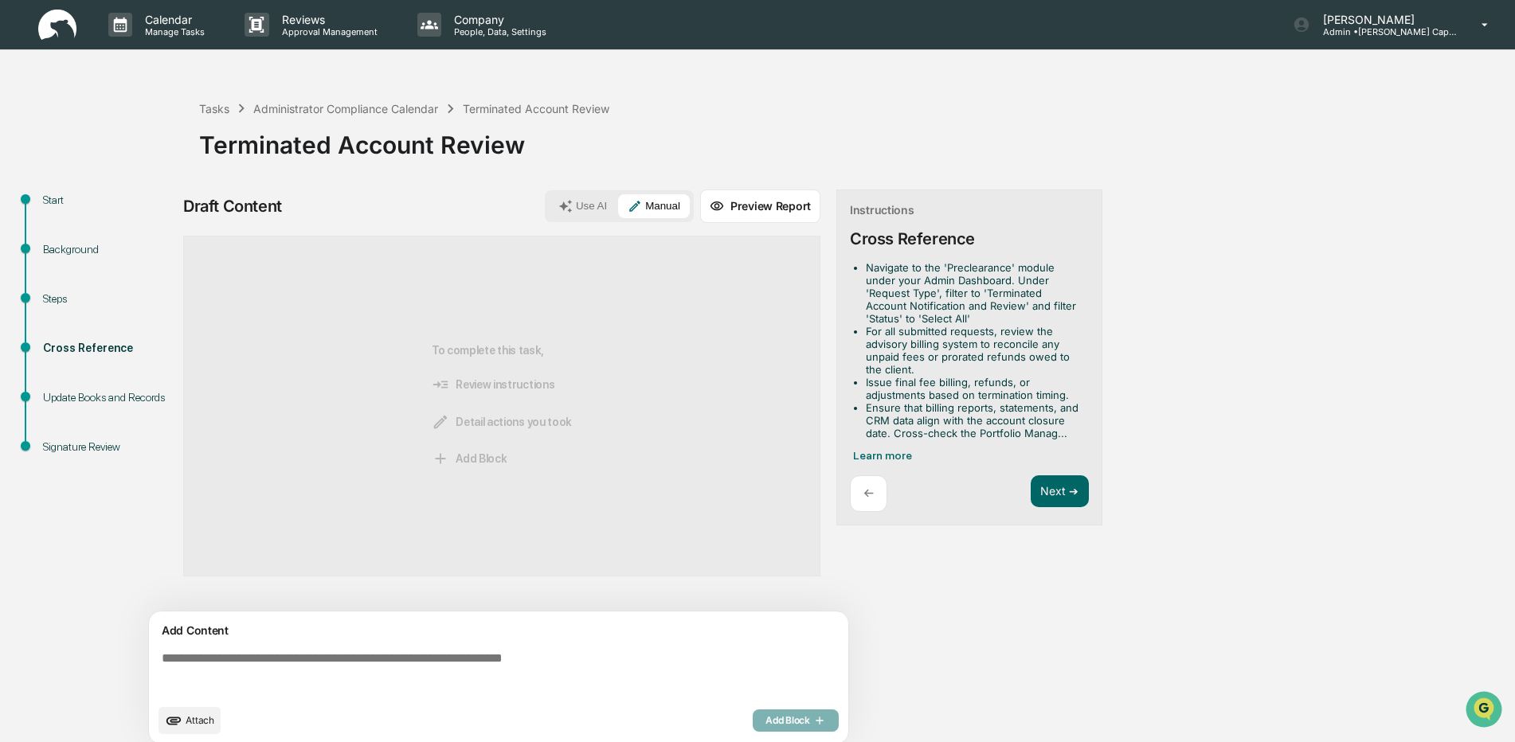
click at [271, 652] on textarea at bounding box center [501, 673] width 693 height 57
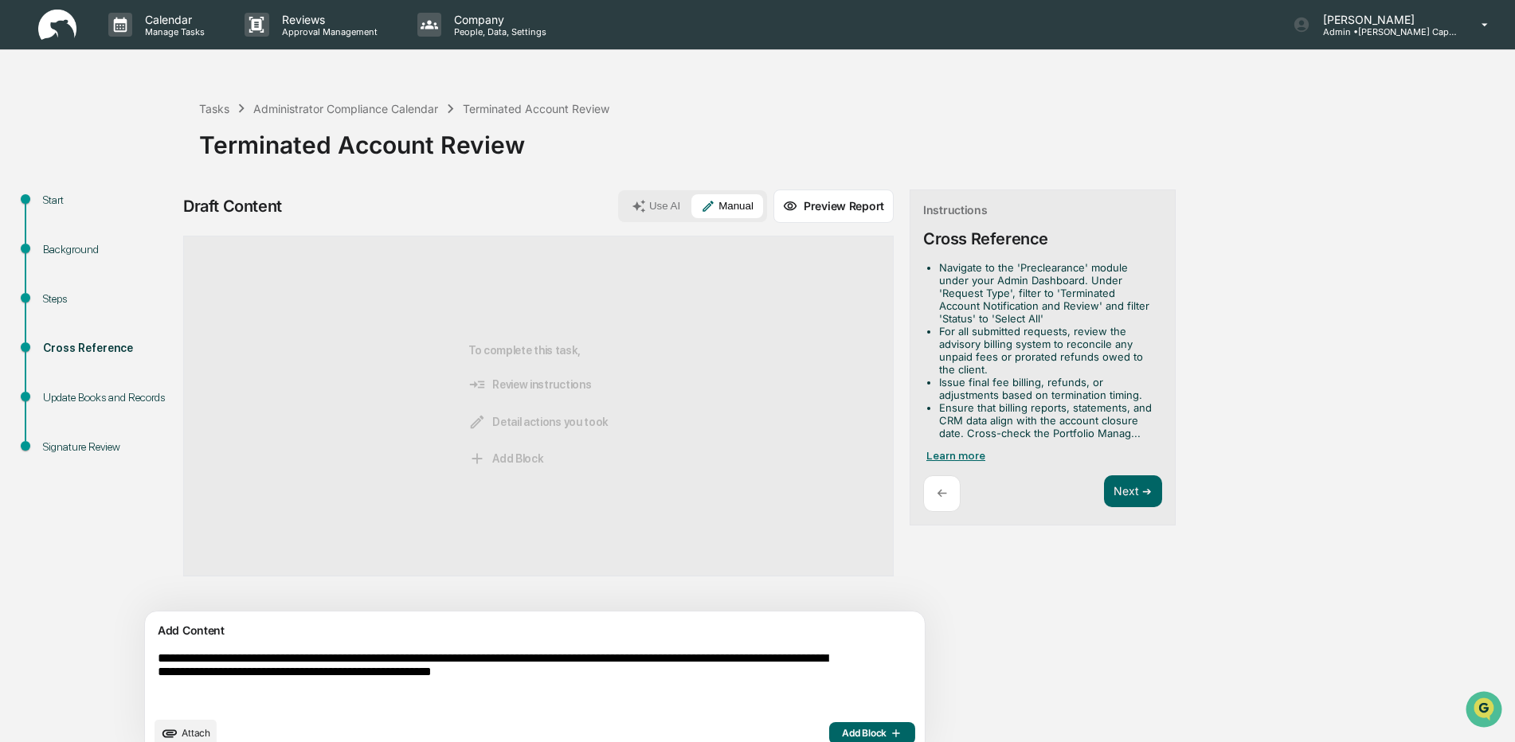
click at [926, 456] on span "Learn more" at bounding box center [955, 455] width 59 height 13
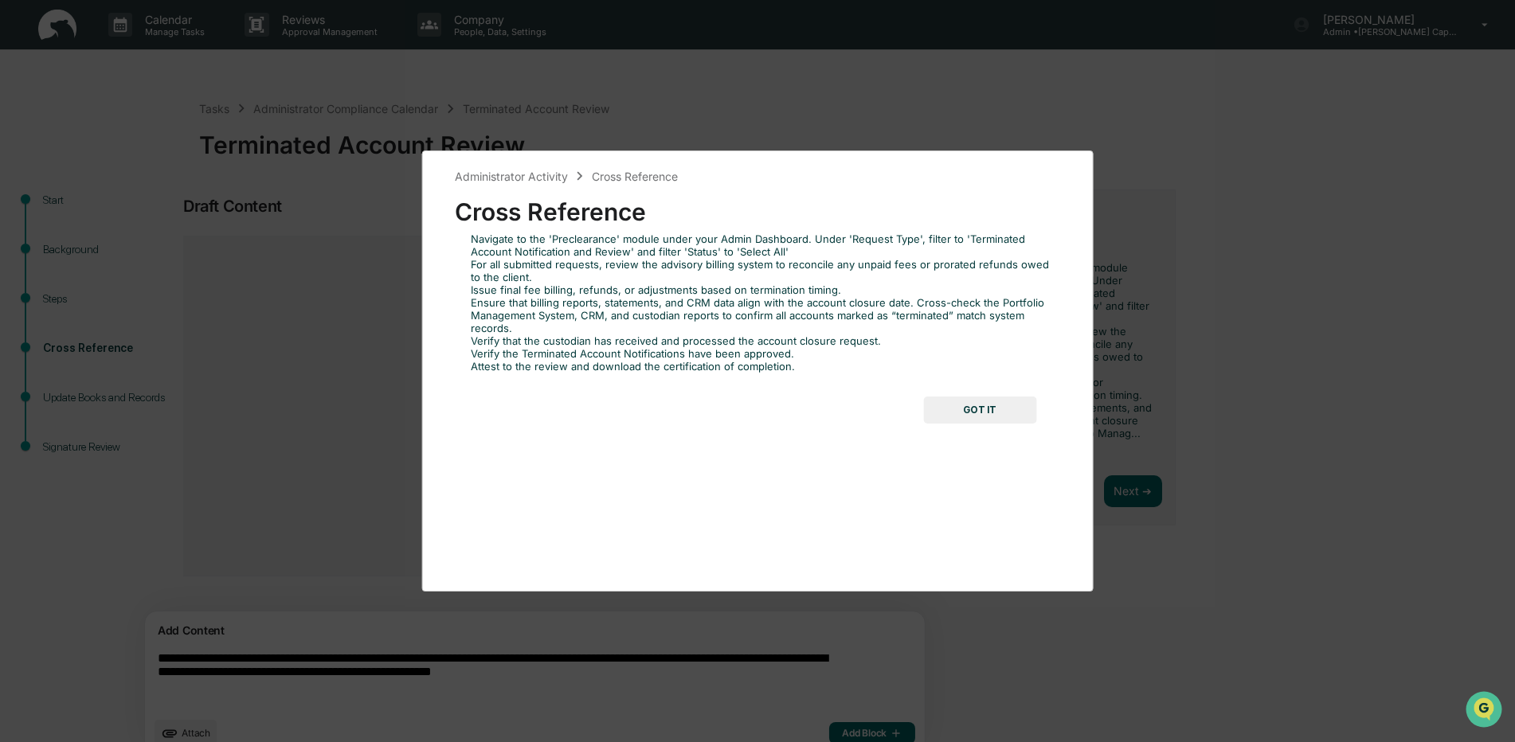
click at [946, 409] on button "GOT IT" at bounding box center [979, 410] width 113 height 27
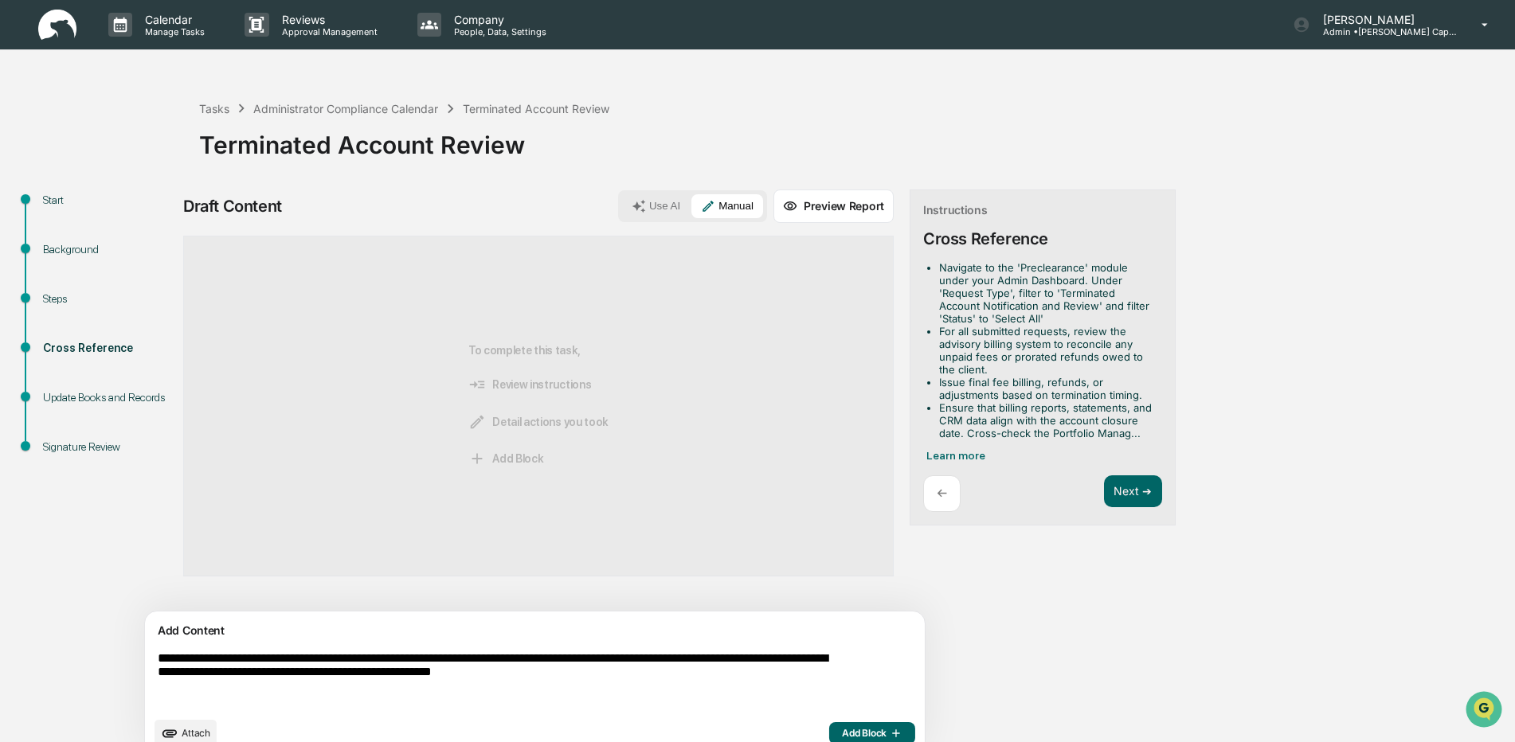
click at [746, 670] on textarea "**********" at bounding box center [497, 680] width 693 height 70
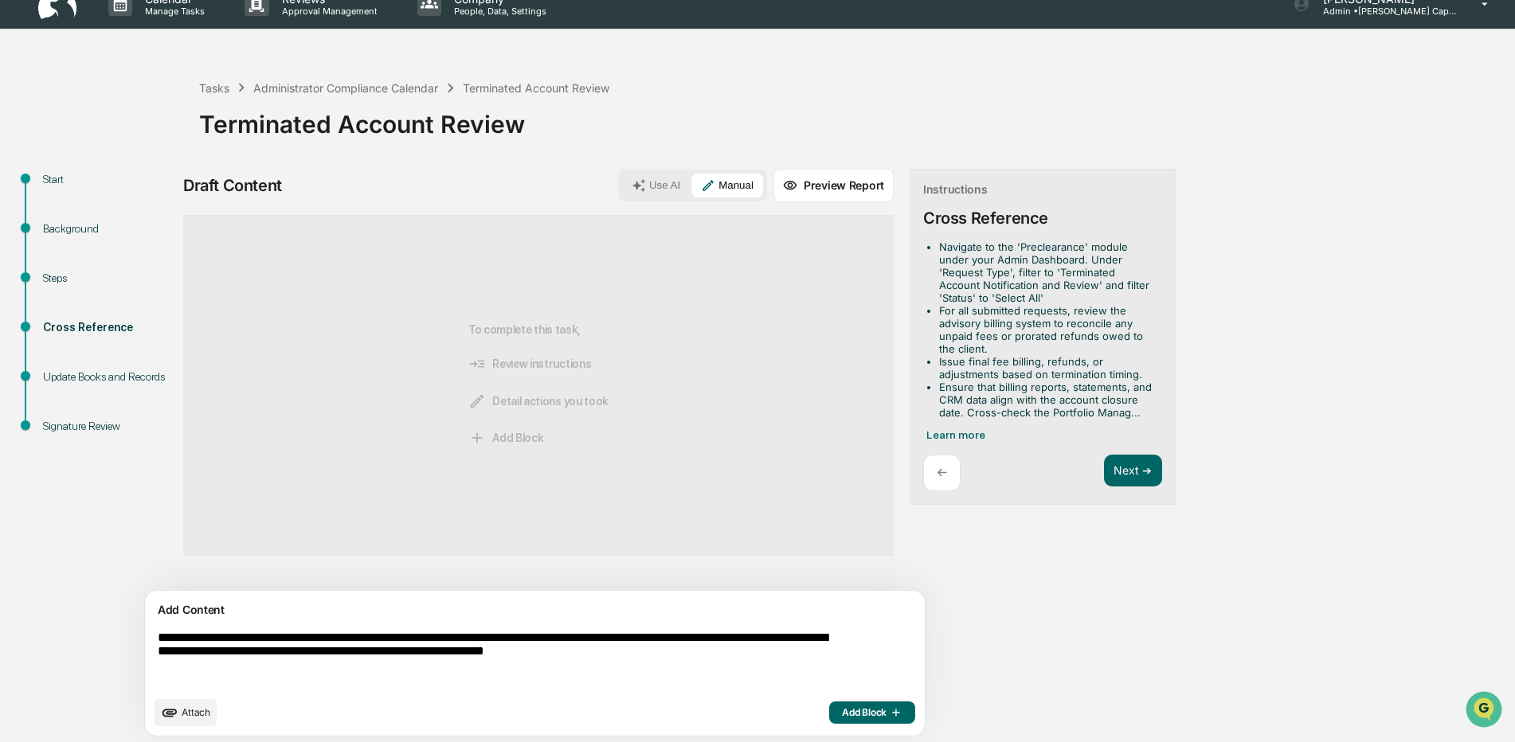
scroll to position [25, 0]
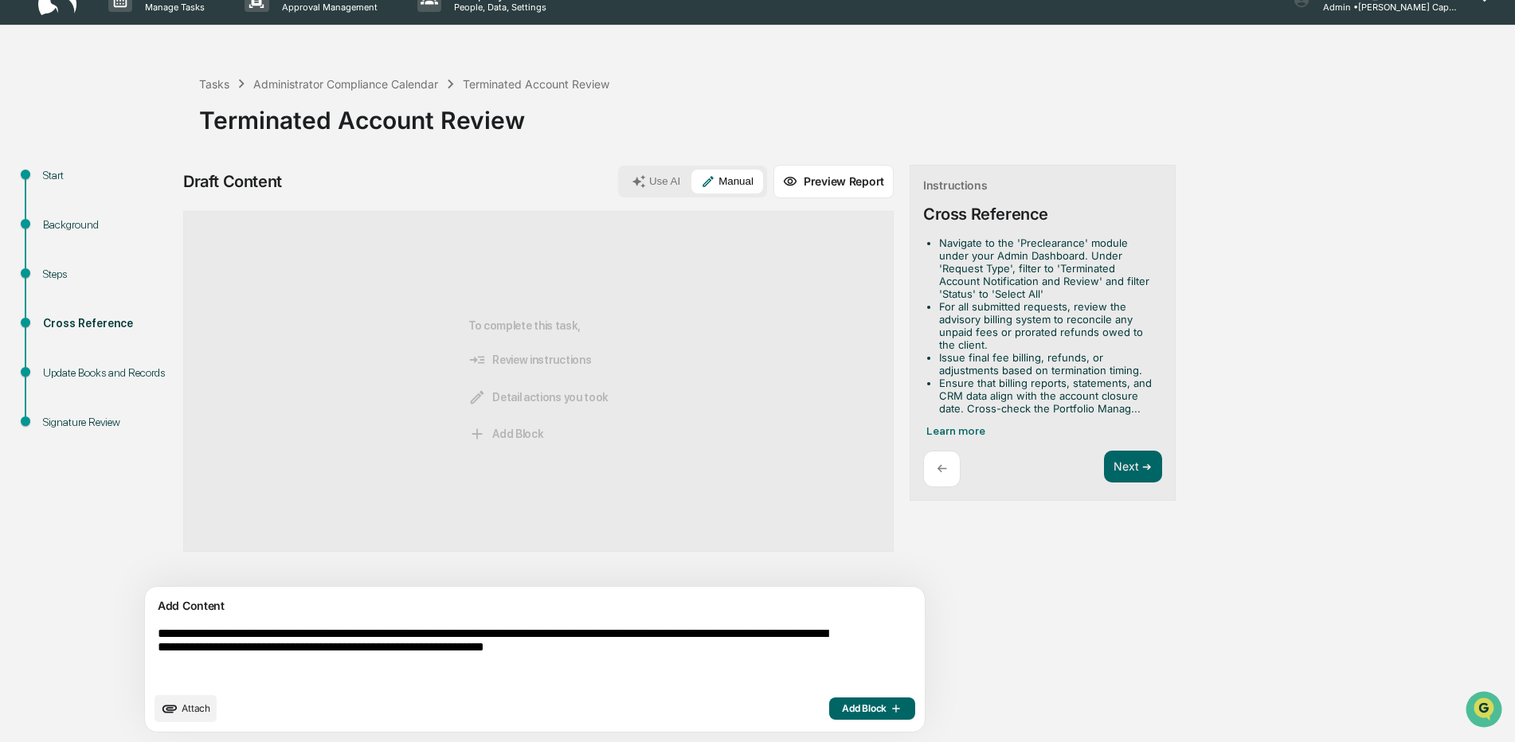
type textarea "**********"
click at [842, 707] on span "Add Block" at bounding box center [872, 708] width 61 height 13
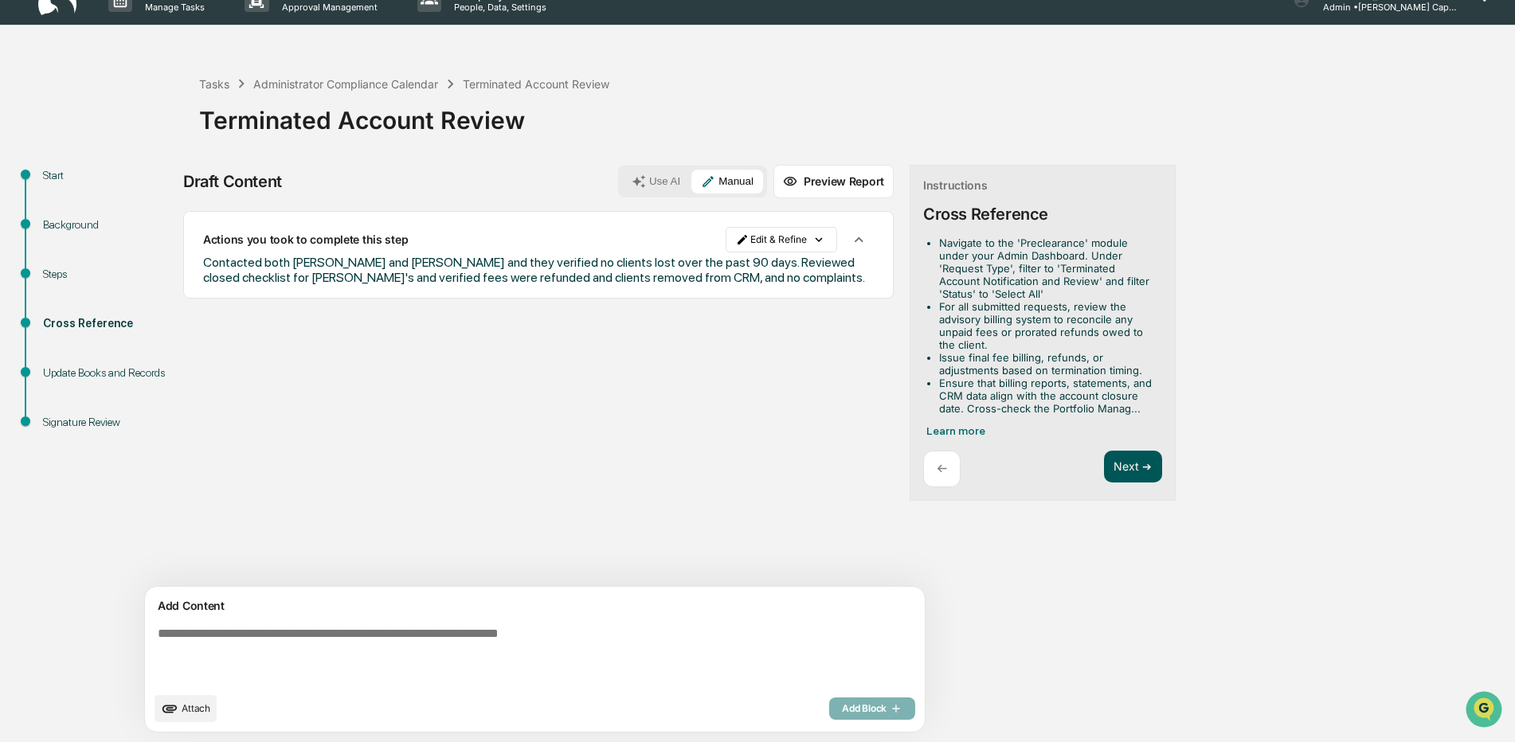
click at [1104, 473] on button "Next ➔" at bounding box center [1133, 467] width 58 height 33
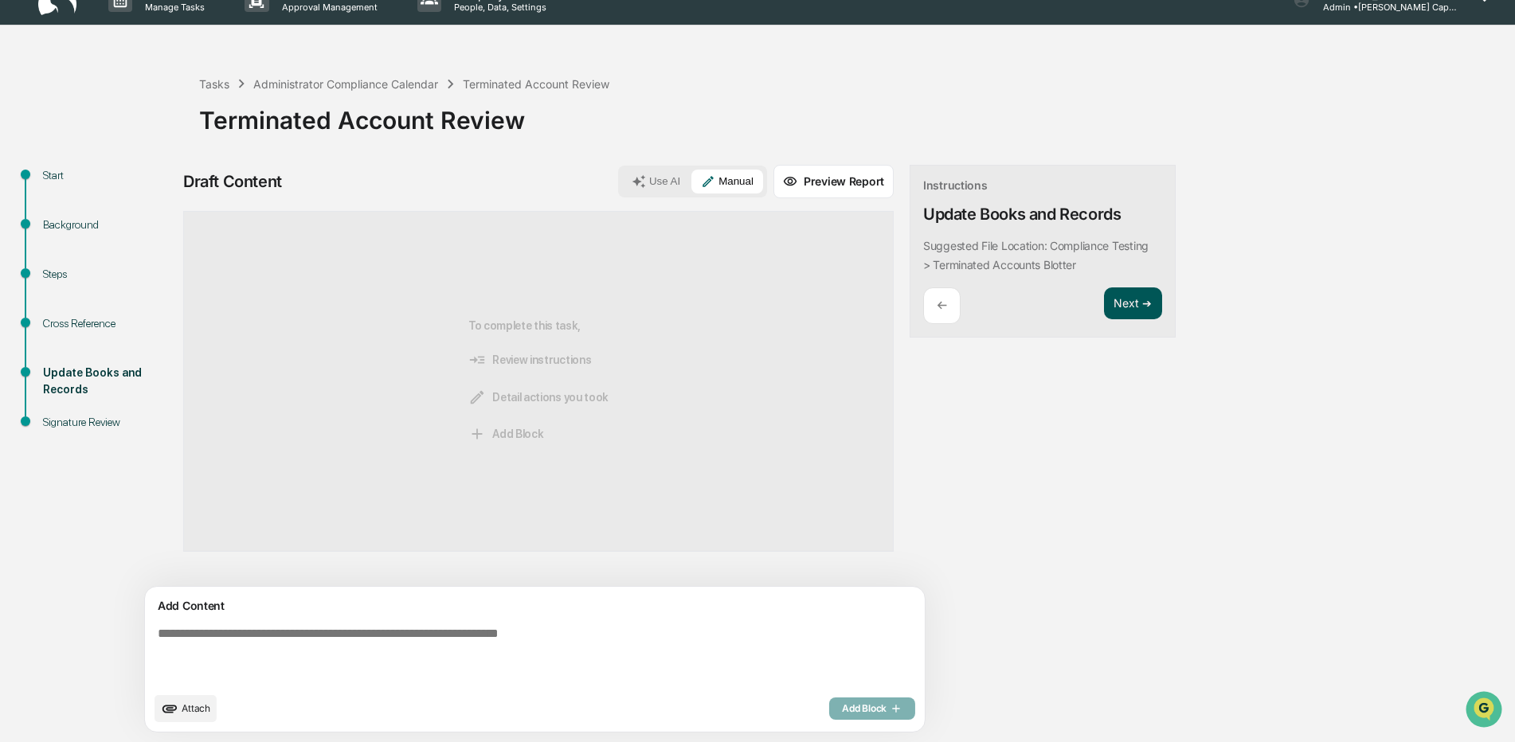
click at [1104, 306] on button "Next ➔" at bounding box center [1133, 304] width 58 height 33
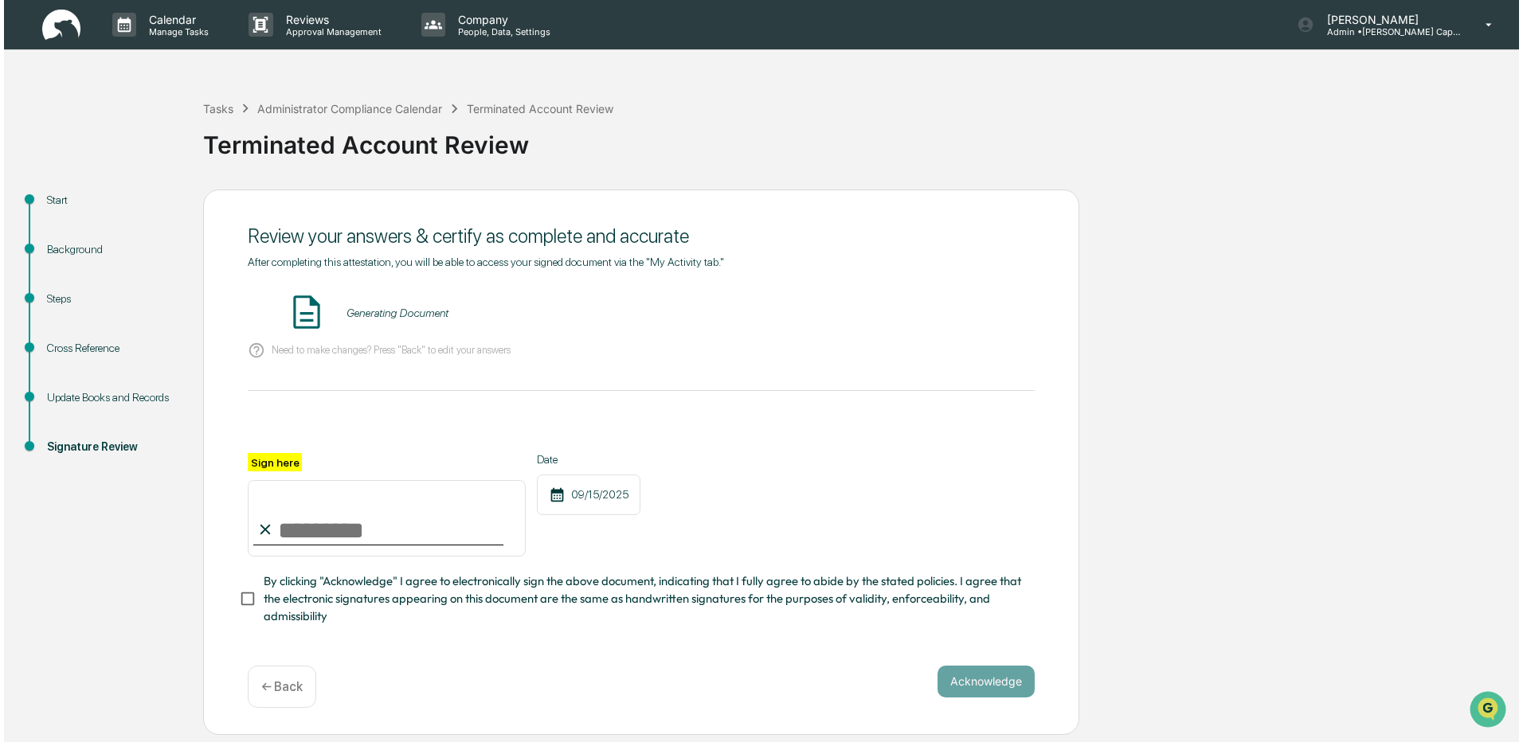
scroll to position [0, 0]
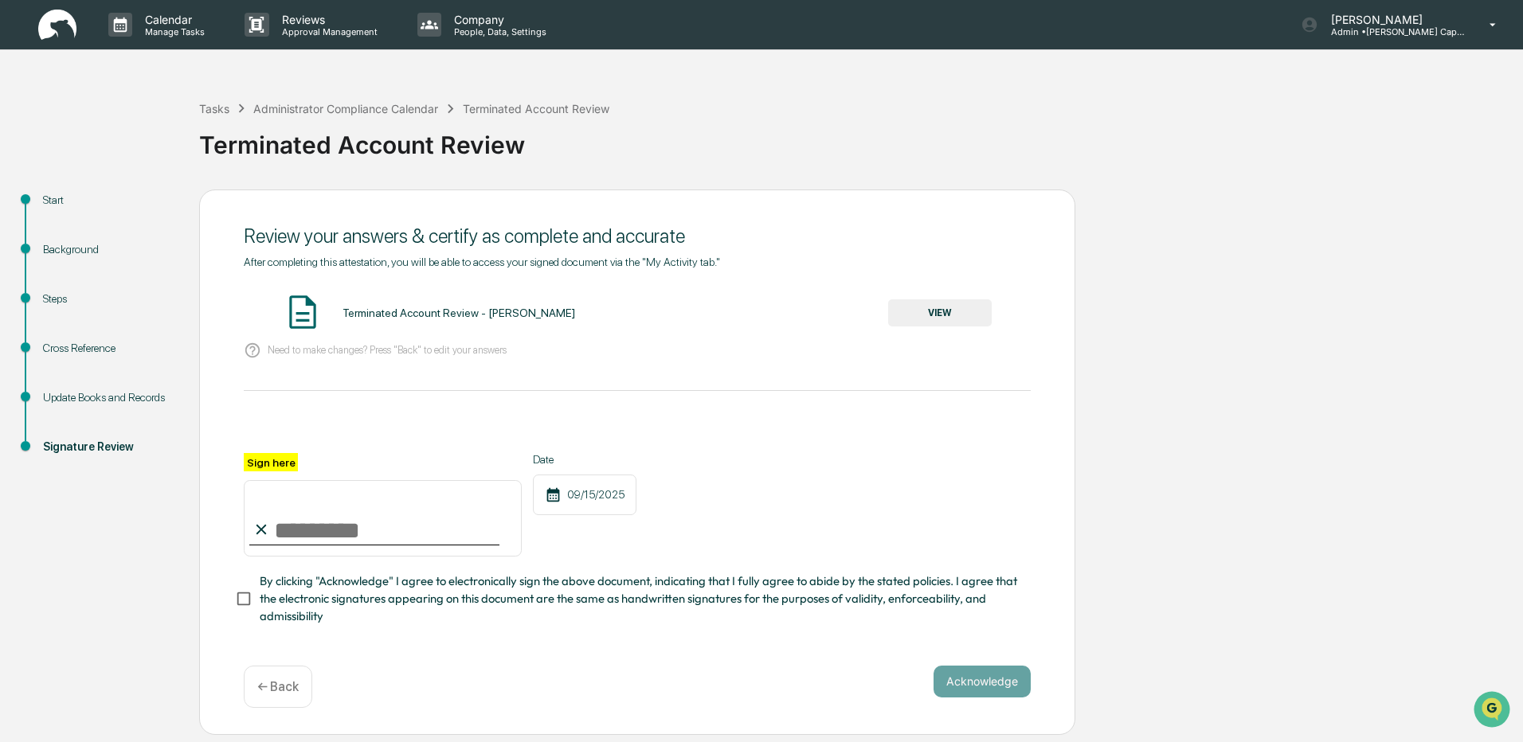
click at [873, 315] on div "Terminated Account Review - [PERSON_NAME] VIEW" at bounding box center [637, 313] width 787 height 42
click at [905, 310] on button "VIEW" at bounding box center [940, 312] width 104 height 27
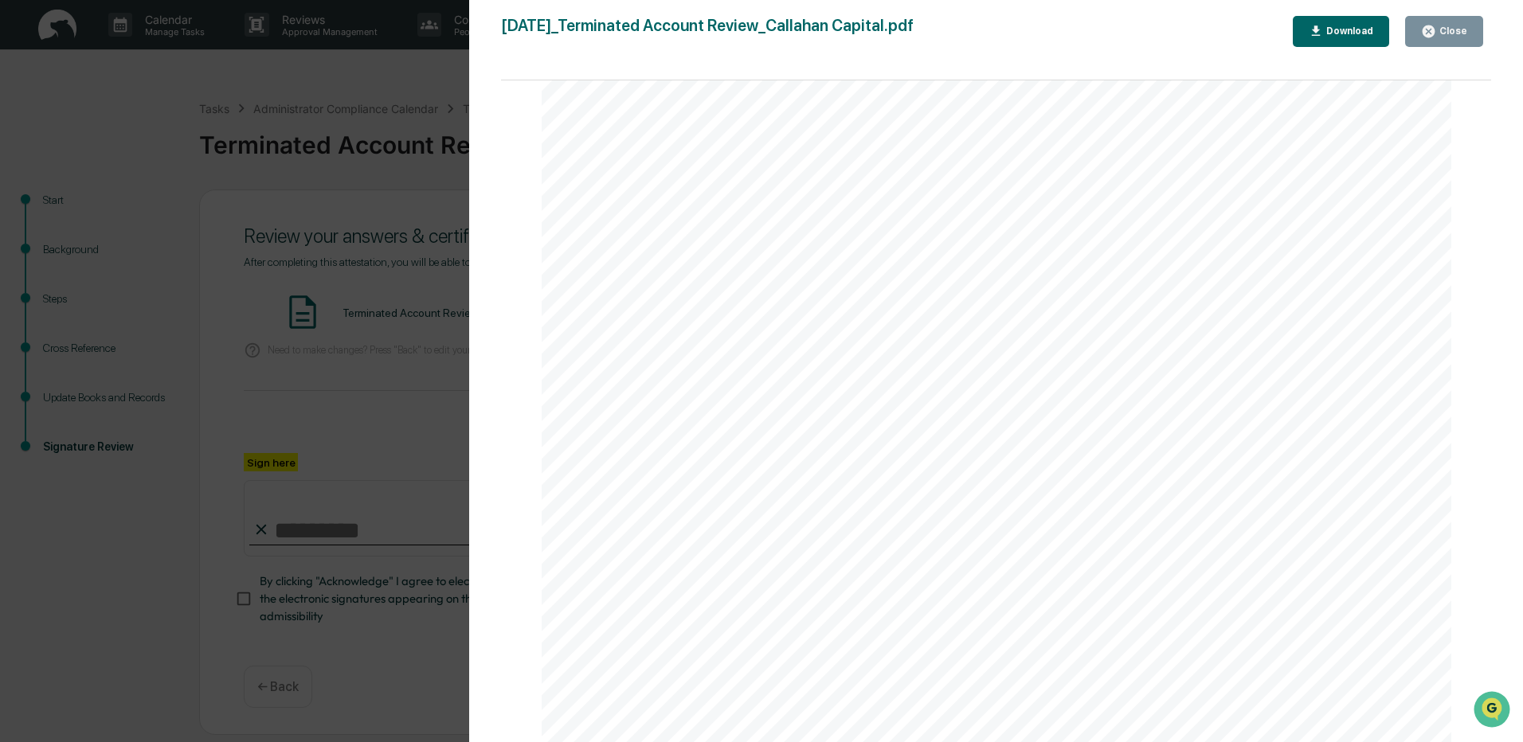
scroll to position [159, 0]
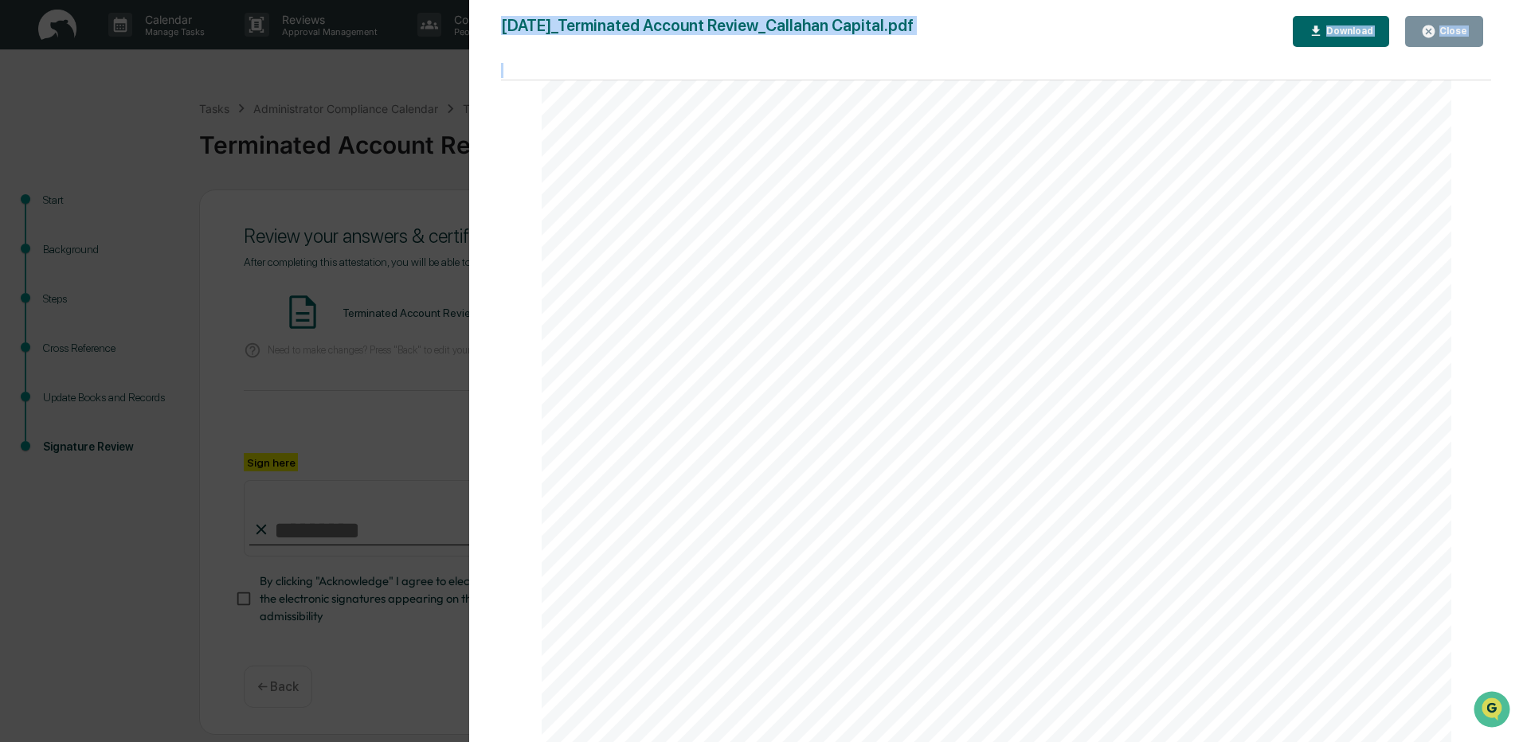
drag, startPoint x: 1491, startPoint y: 209, endPoint x: 1480, endPoint y: 242, distance: 34.5
click at [1480, 242] on div "Version History [DATE] 09:19 PM [PERSON_NAME] [DATE]_Terminated Account Review_…" at bounding box center [996, 387] width 1054 height 774
click at [1453, 30] on div "Close" at bounding box center [1451, 30] width 31 height 11
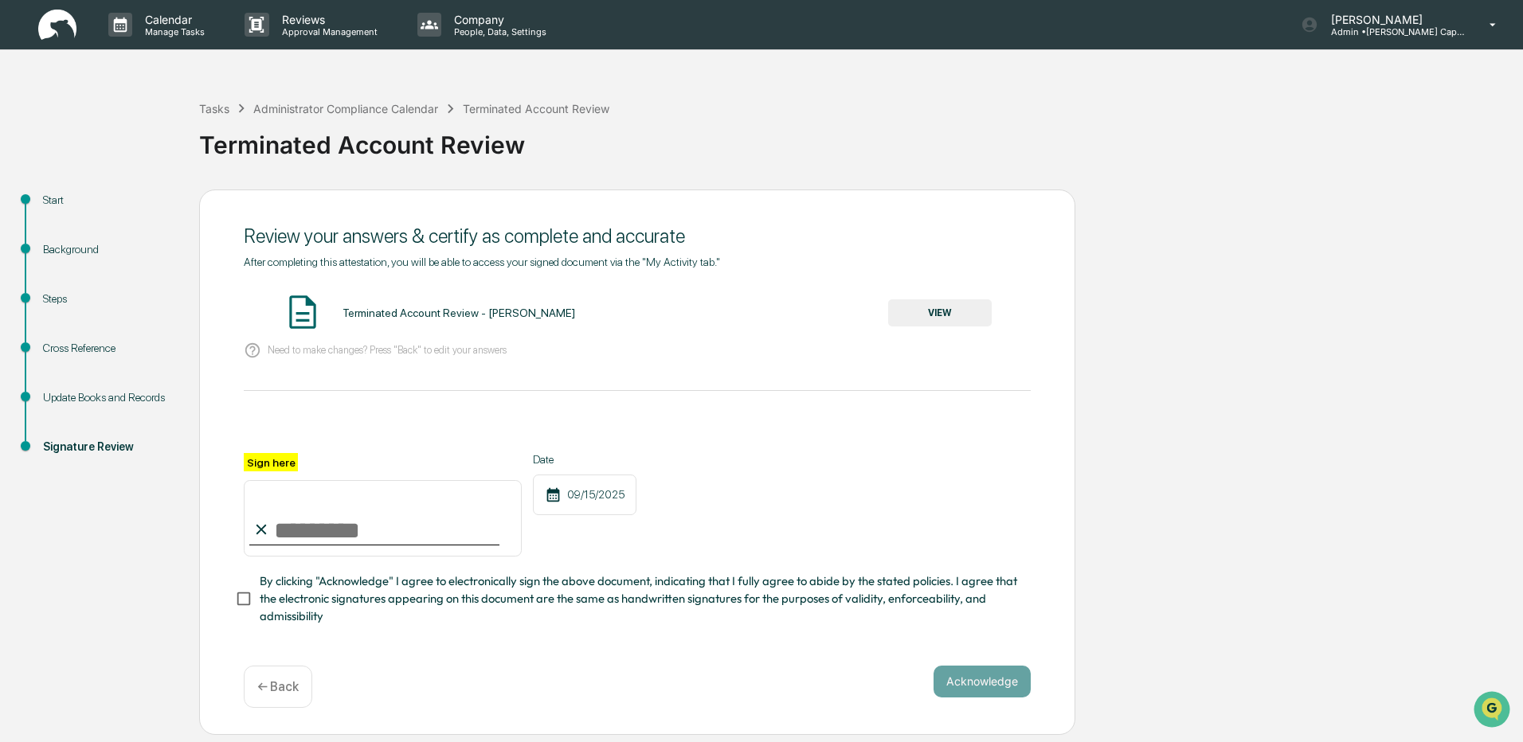
click at [350, 515] on input "Sign here" at bounding box center [383, 518] width 278 height 76
type input "**********"
click at [961, 684] on button "Acknowledge" at bounding box center [981, 682] width 97 height 32
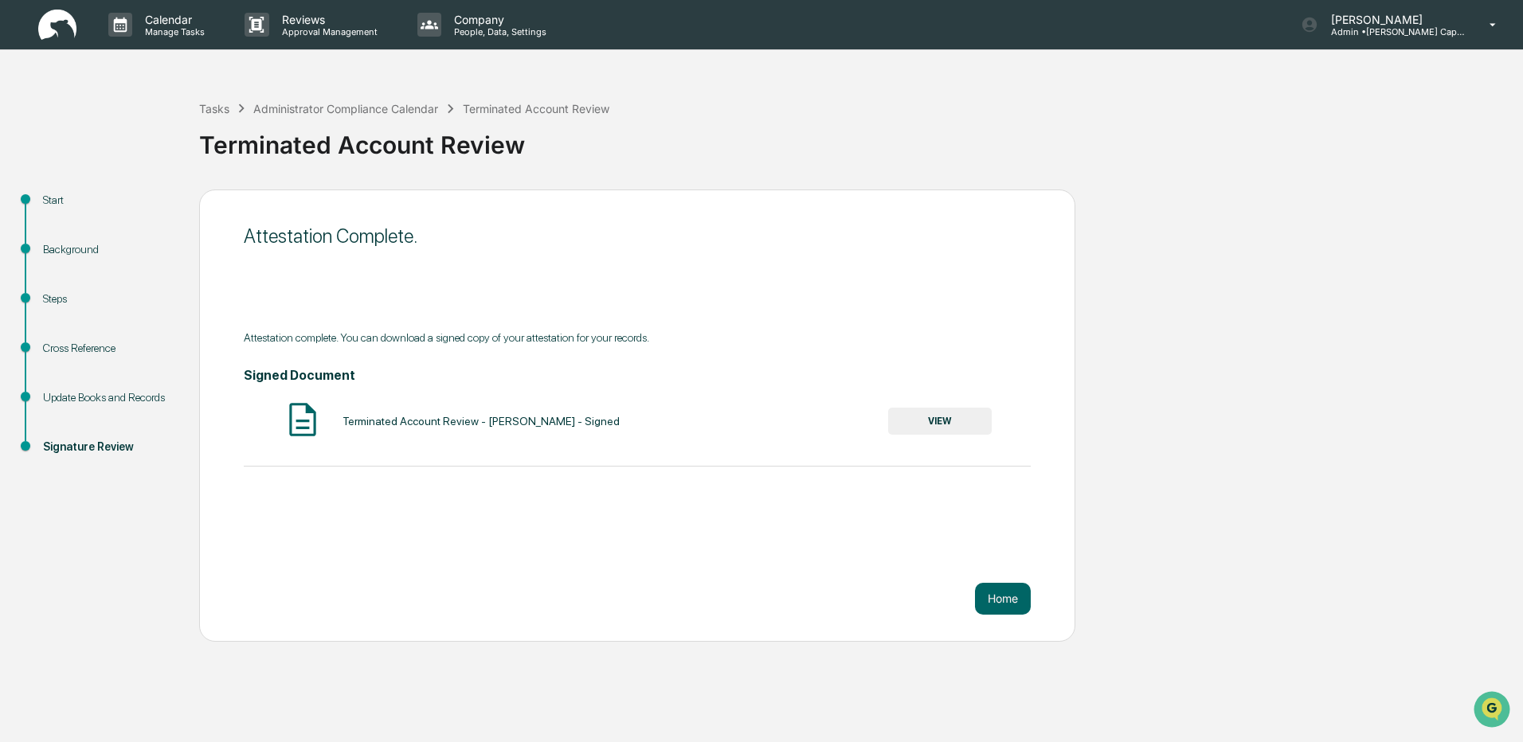
click at [953, 423] on button "VIEW" at bounding box center [940, 421] width 104 height 27
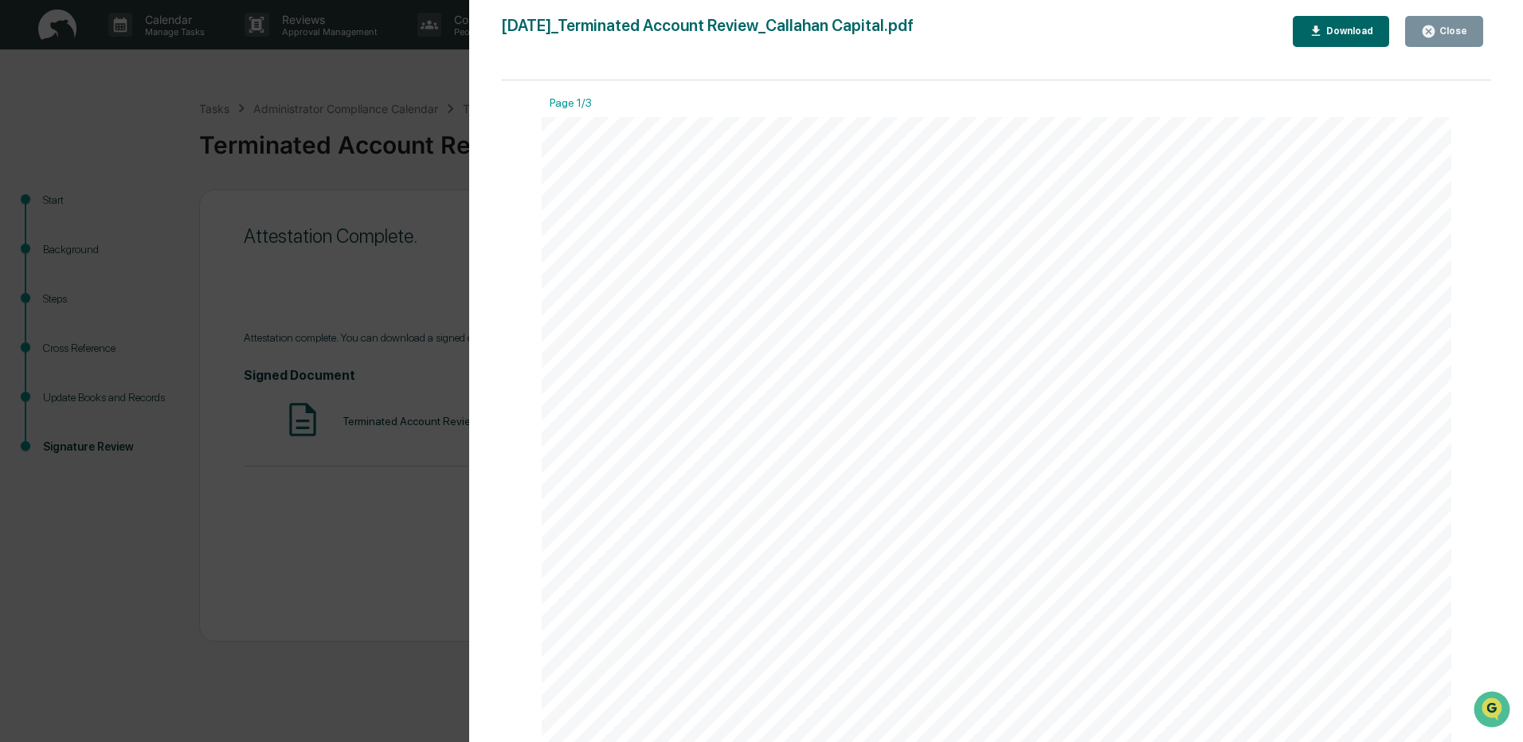
click at [1455, 27] on div "Close" at bounding box center [1451, 30] width 31 height 11
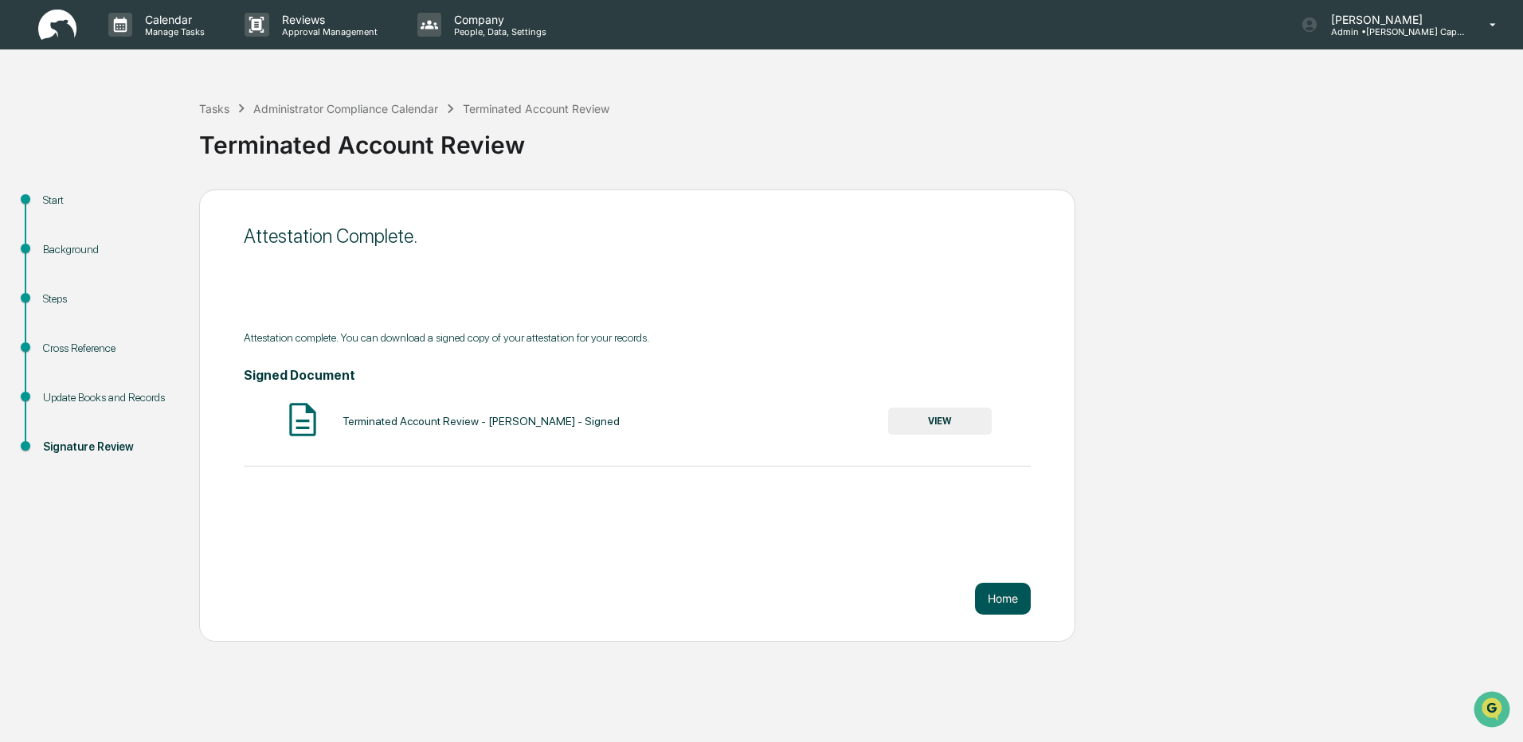
click at [990, 597] on button "Home" at bounding box center [1003, 599] width 56 height 32
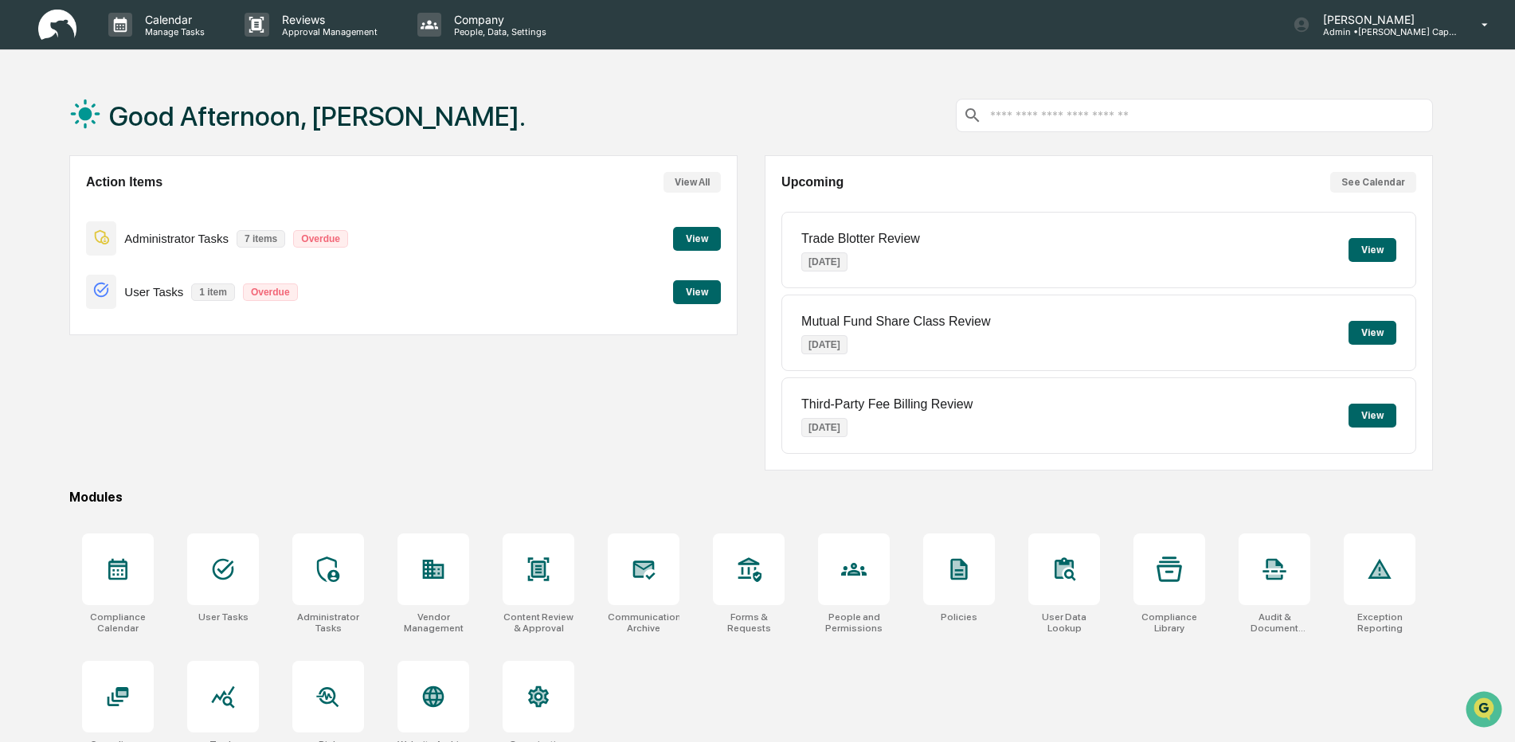
click at [695, 243] on button "View" at bounding box center [697, 239] width 48 height 24
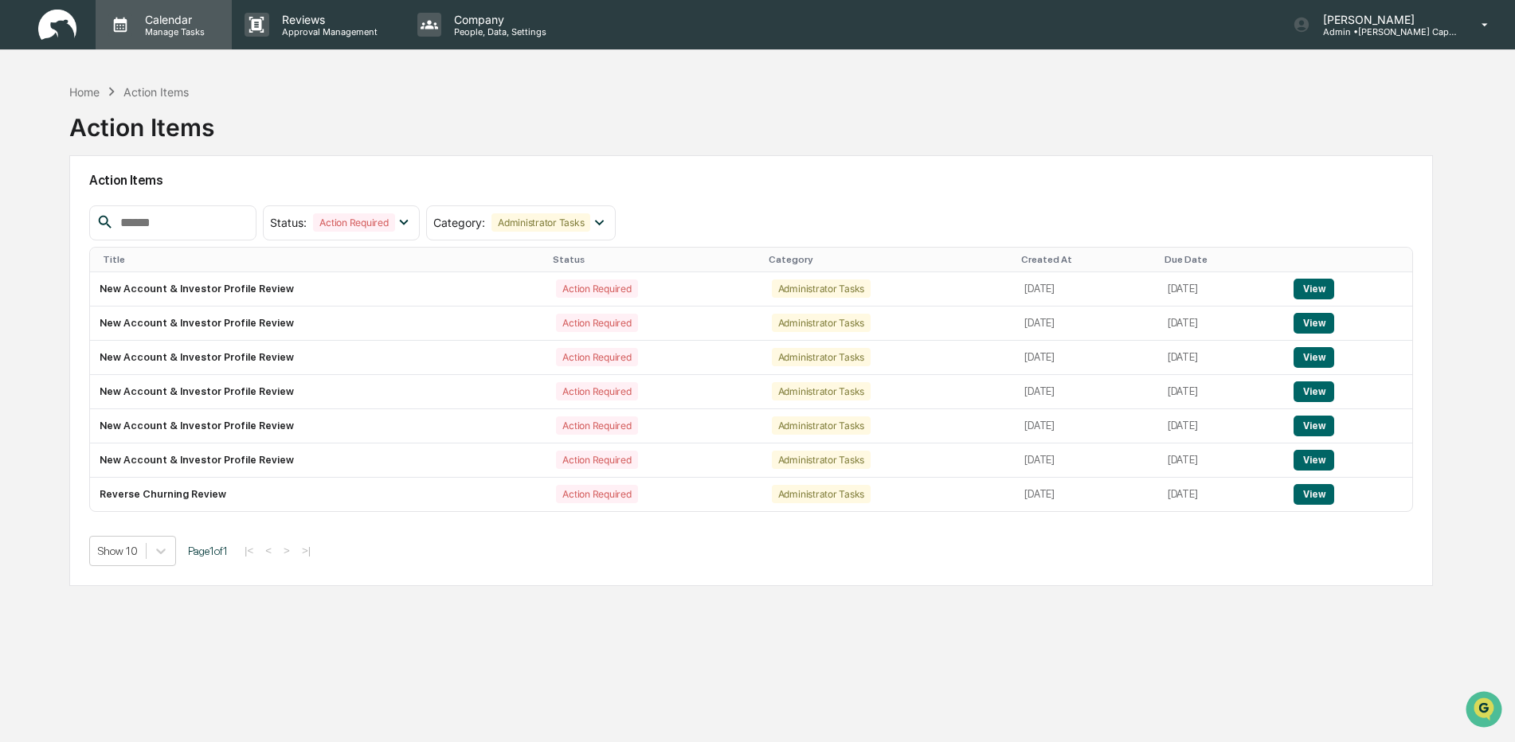
click at [190, 26] on p "Manage Tasks" at bounding box center [172, 31] width 80 height 11
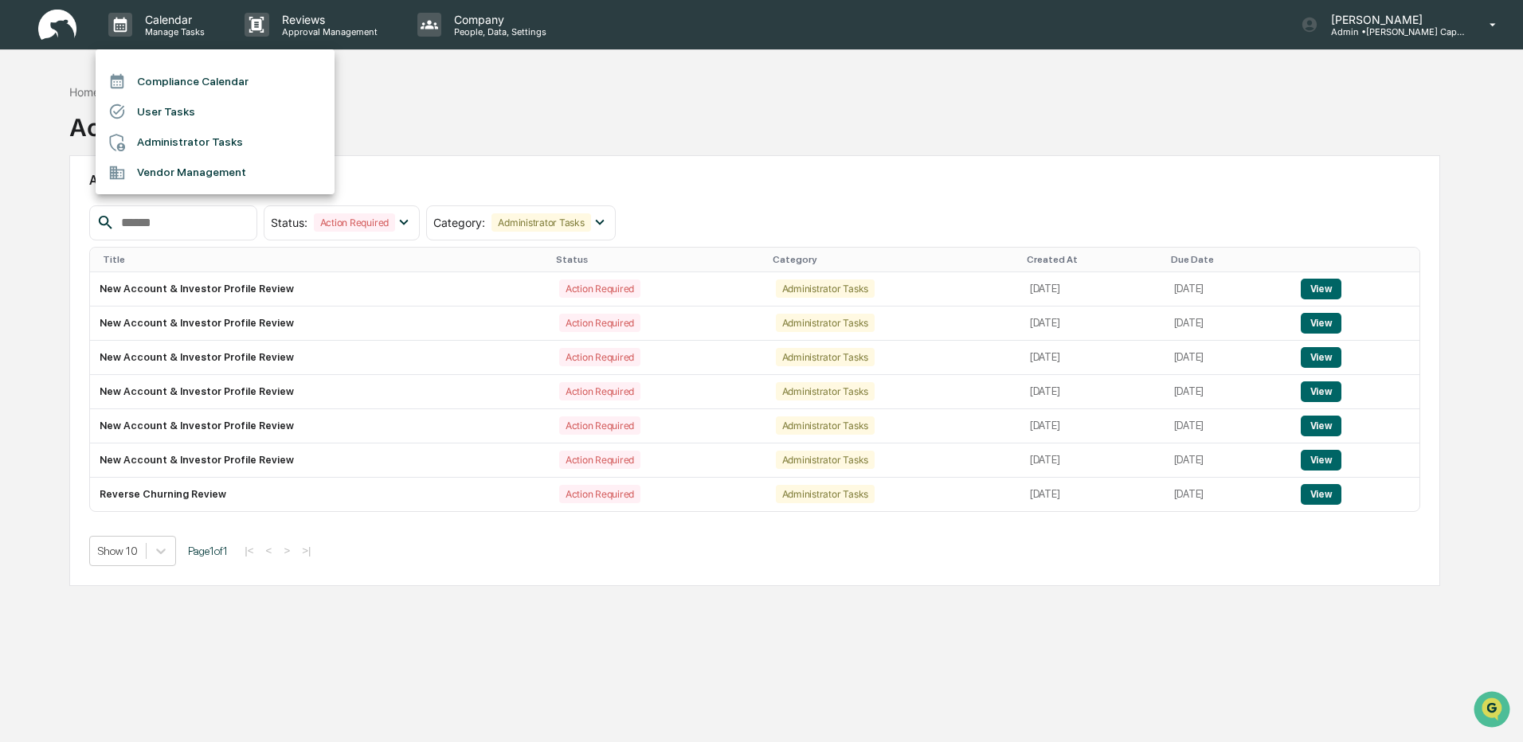
click at [196, 76] on li "Compliance Calendar" at bounding box center [215, 81] width 239 height 30
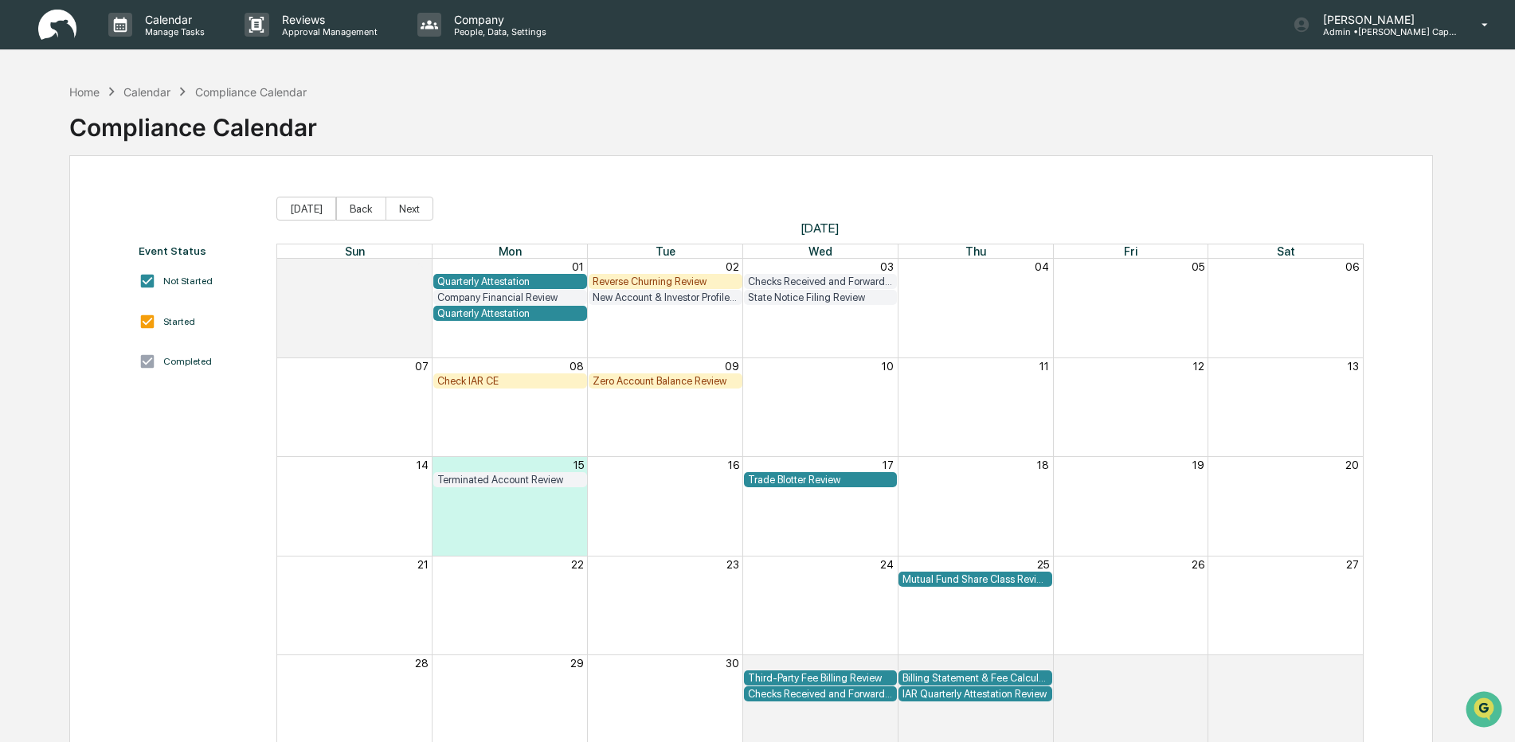
click at [53, 41] on link at bounding box center [66, 24] width 57 height 49
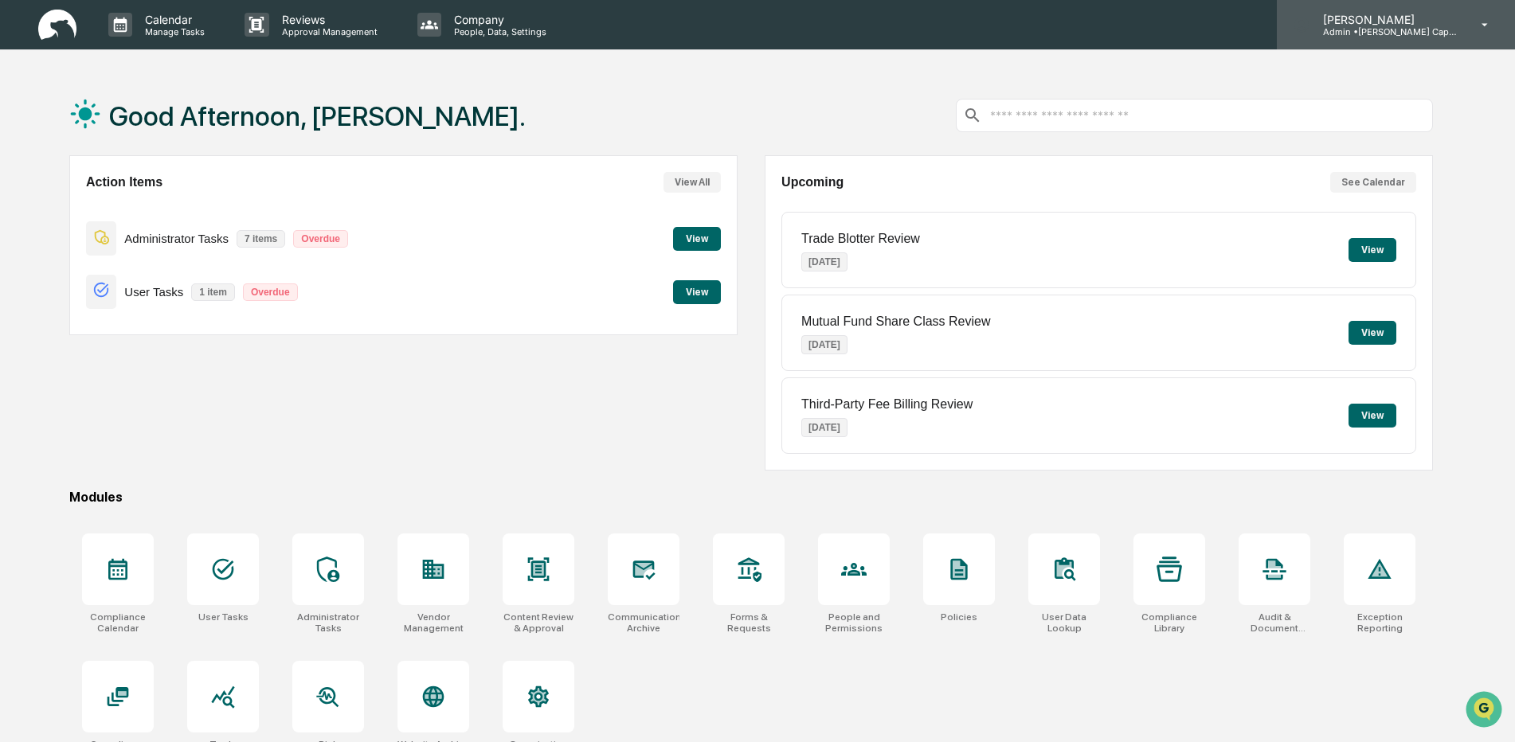
click at [1410, 26] on p "Admin • [PERSON_NAME] Capital" at bounding box center [1384, 31] width 148 height 11
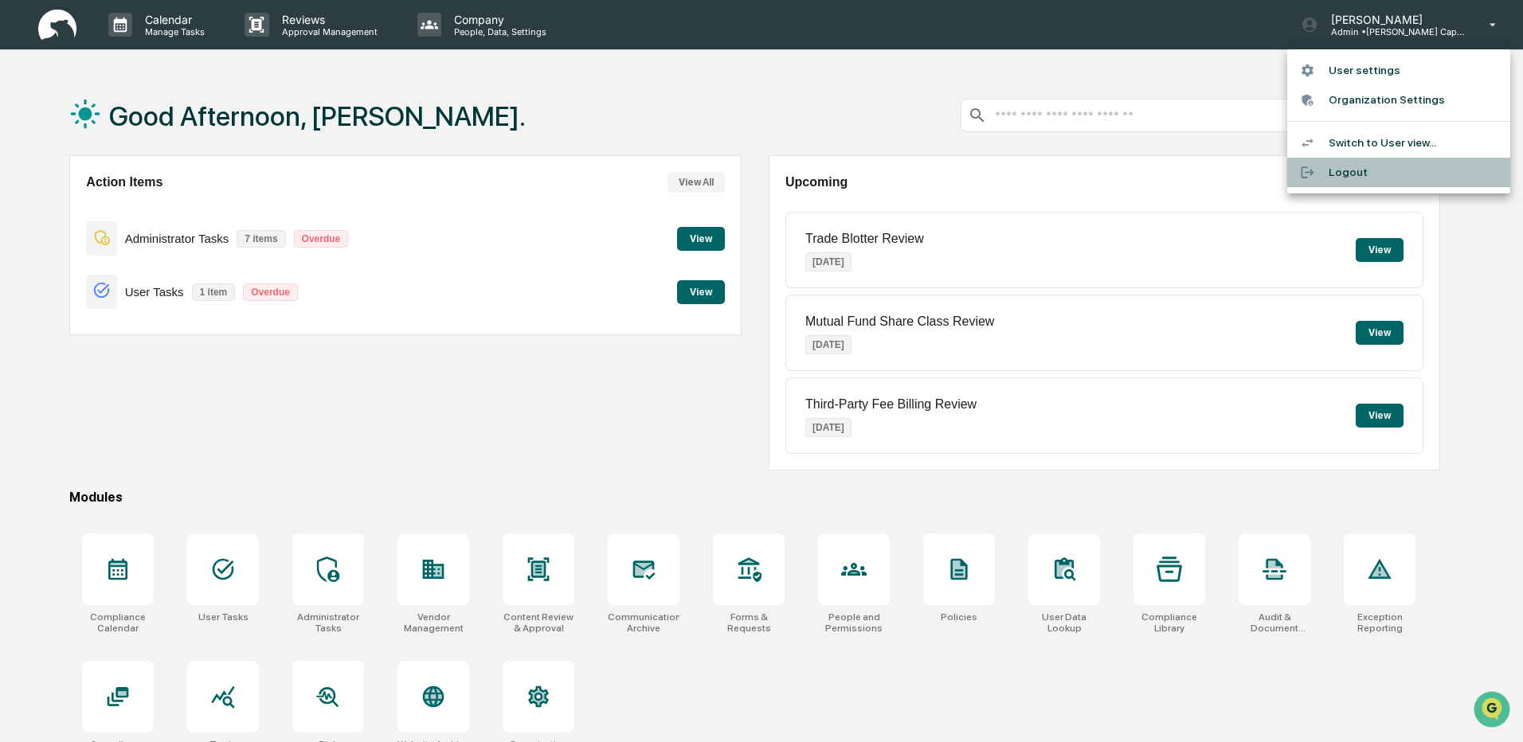
click at [1354, 169] on li "Logout" at bounding box center [1398, 172] width 223 height 29
